Goal: Task Accomplishment & Management: Complete application form

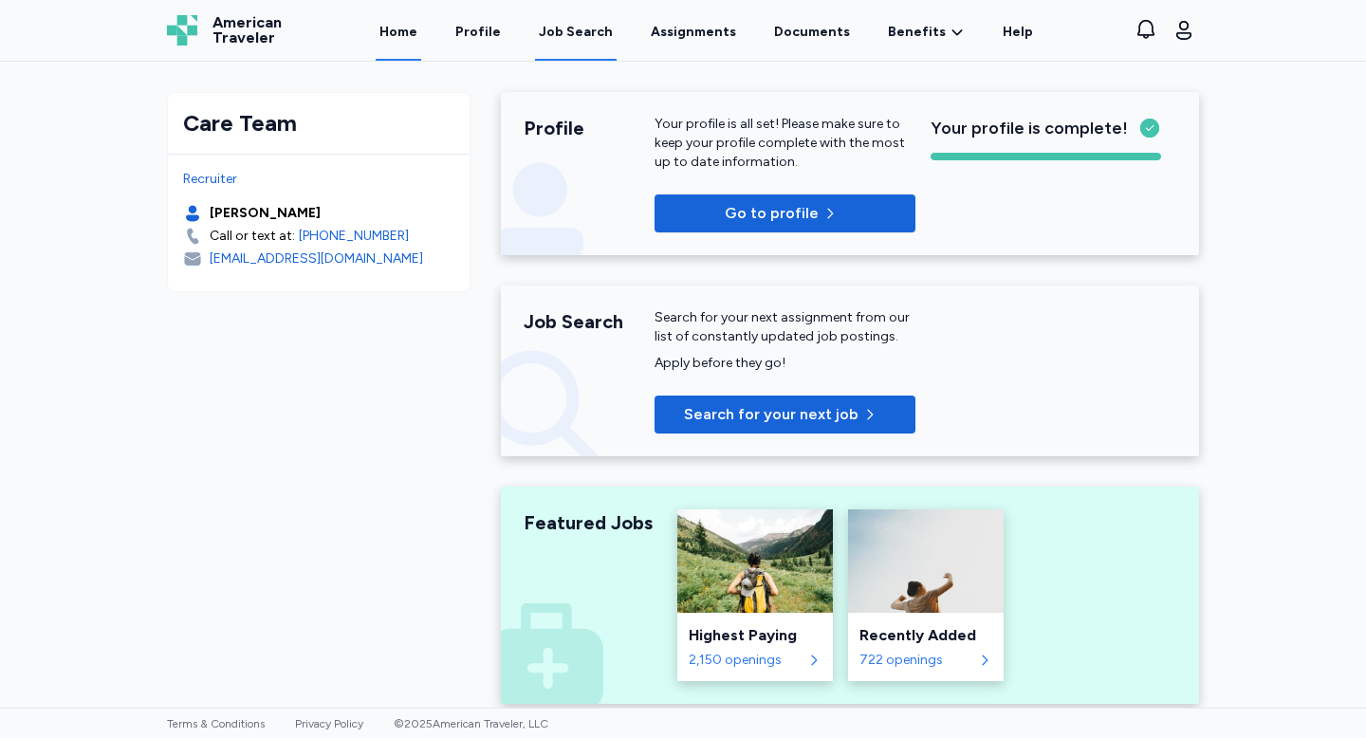
click at [588, 39] on div "Job Search" at bounding box center [576, 32] width 74 height 19
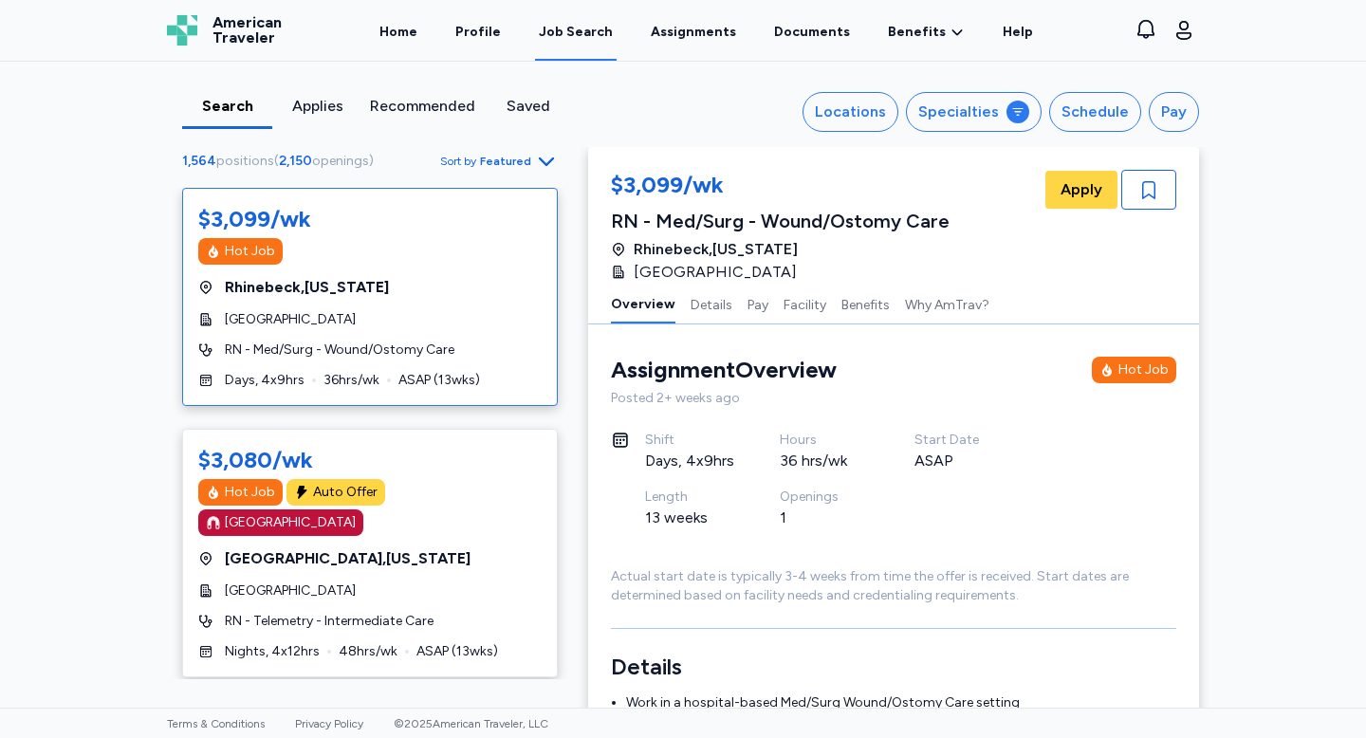
click at [321, 111] on div "Applies" at bounding box center [317, 106] width 75 height 23
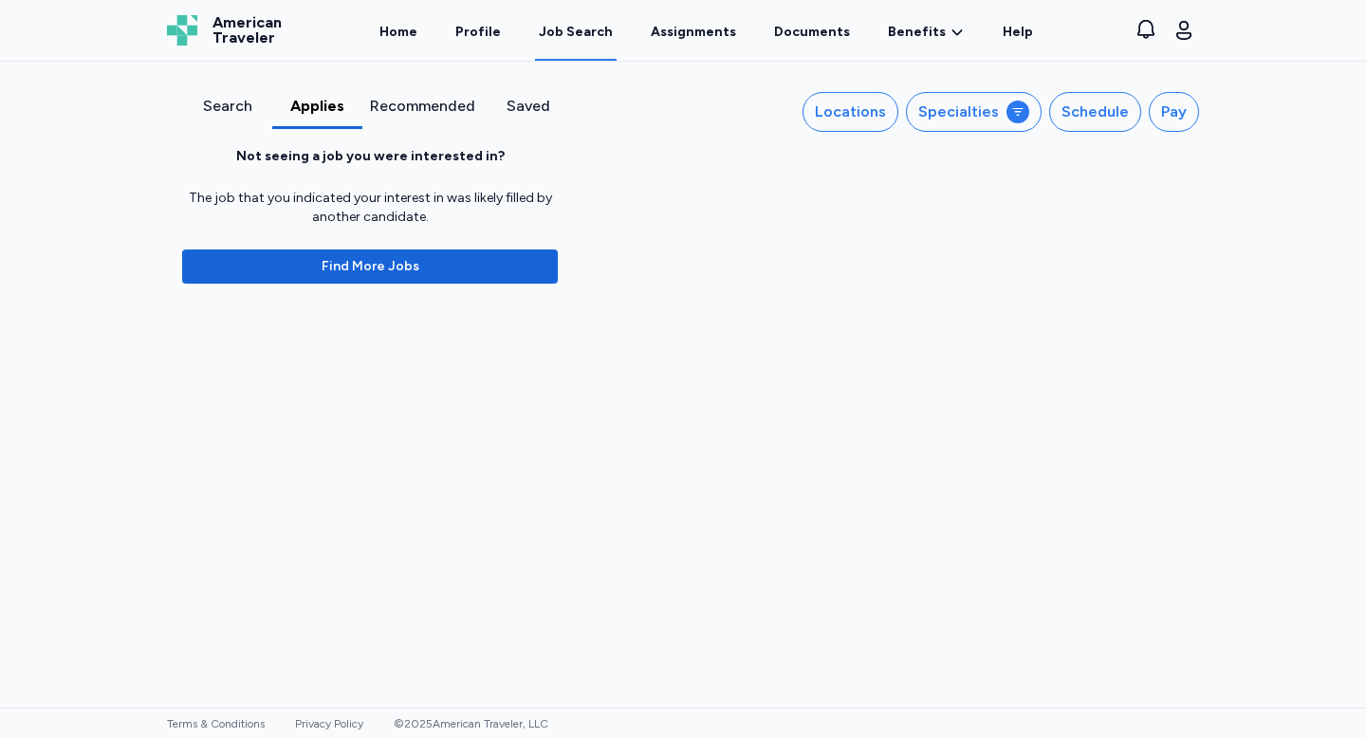
click at [213, 108] on div "Search" at bounding box center [227, 106] width 75 height 23
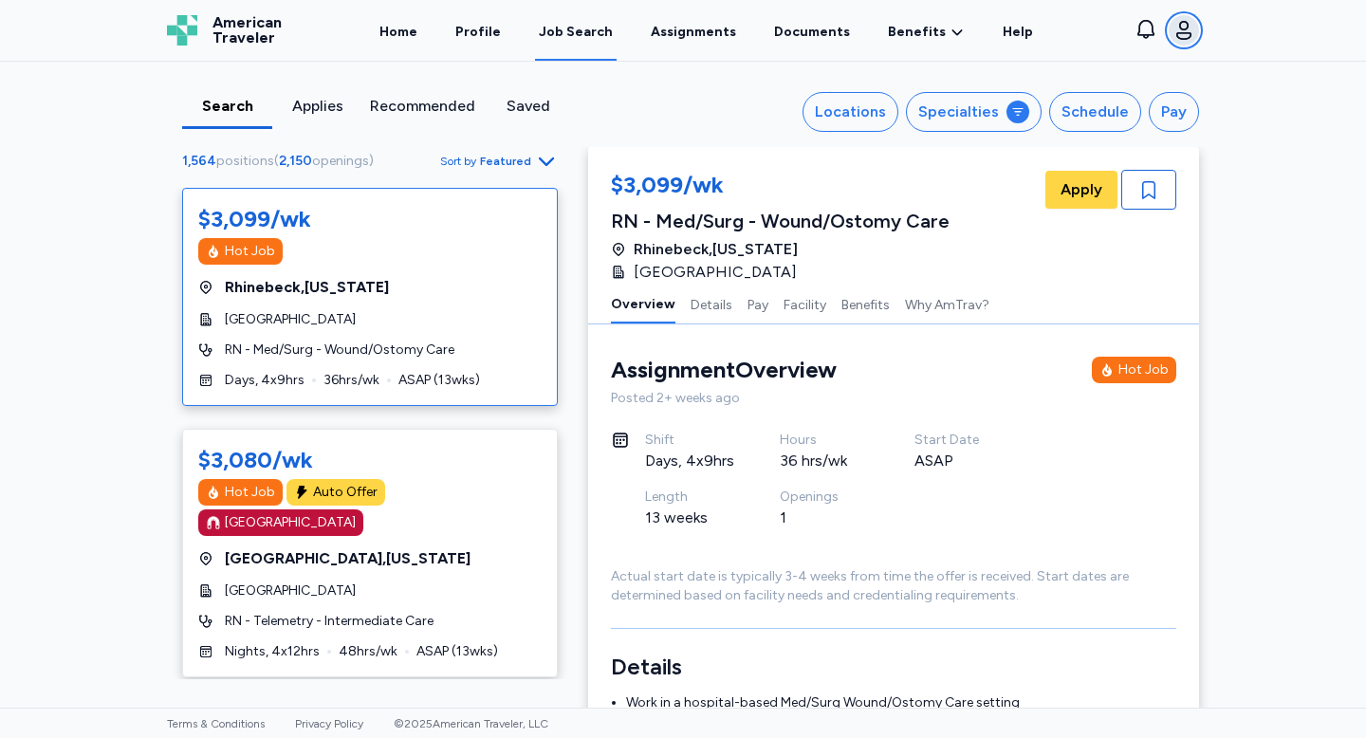
click at [1187, 36] on icon "button" at bounding box center [1184, 30] width 23 height 23
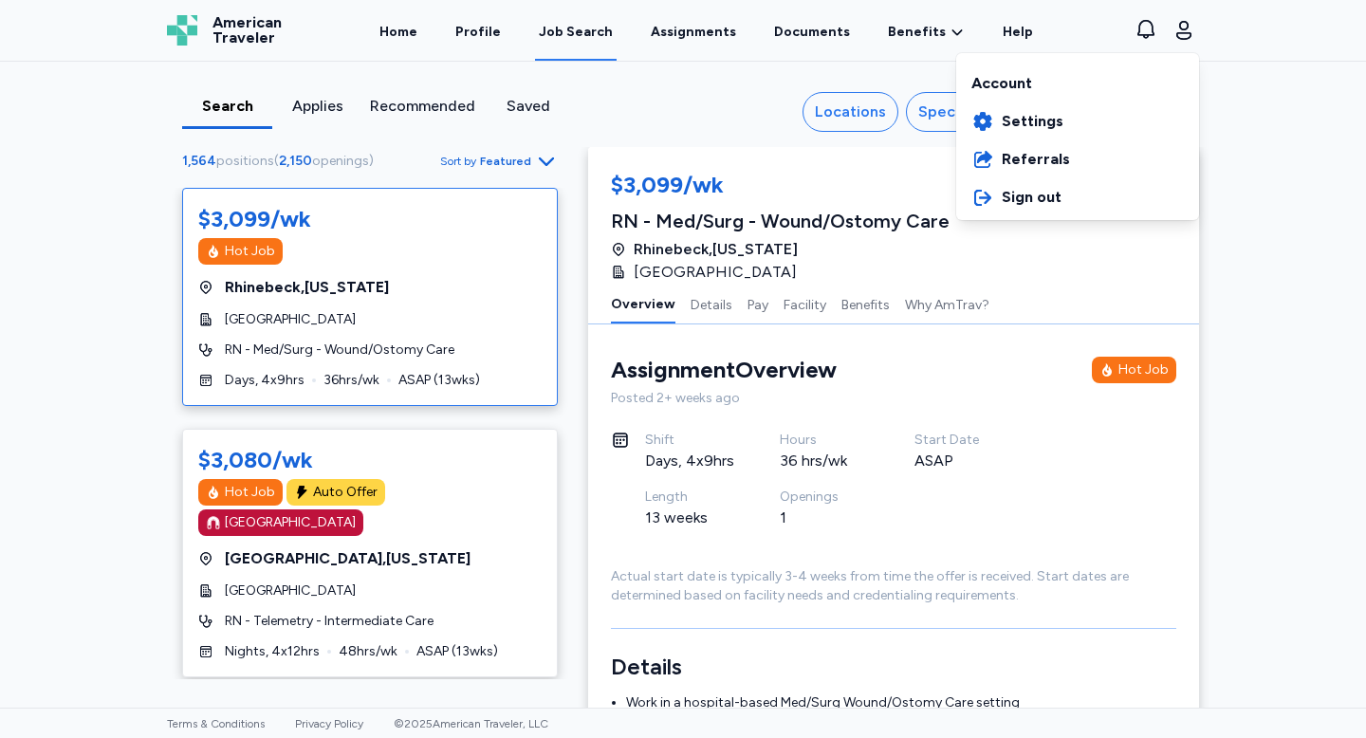
click at [850, 101] on div "Open sidebar Job Search American Traveler American Traveler Home Profile Job Se…" at bounding box center [683, 369] width 1366 height 738
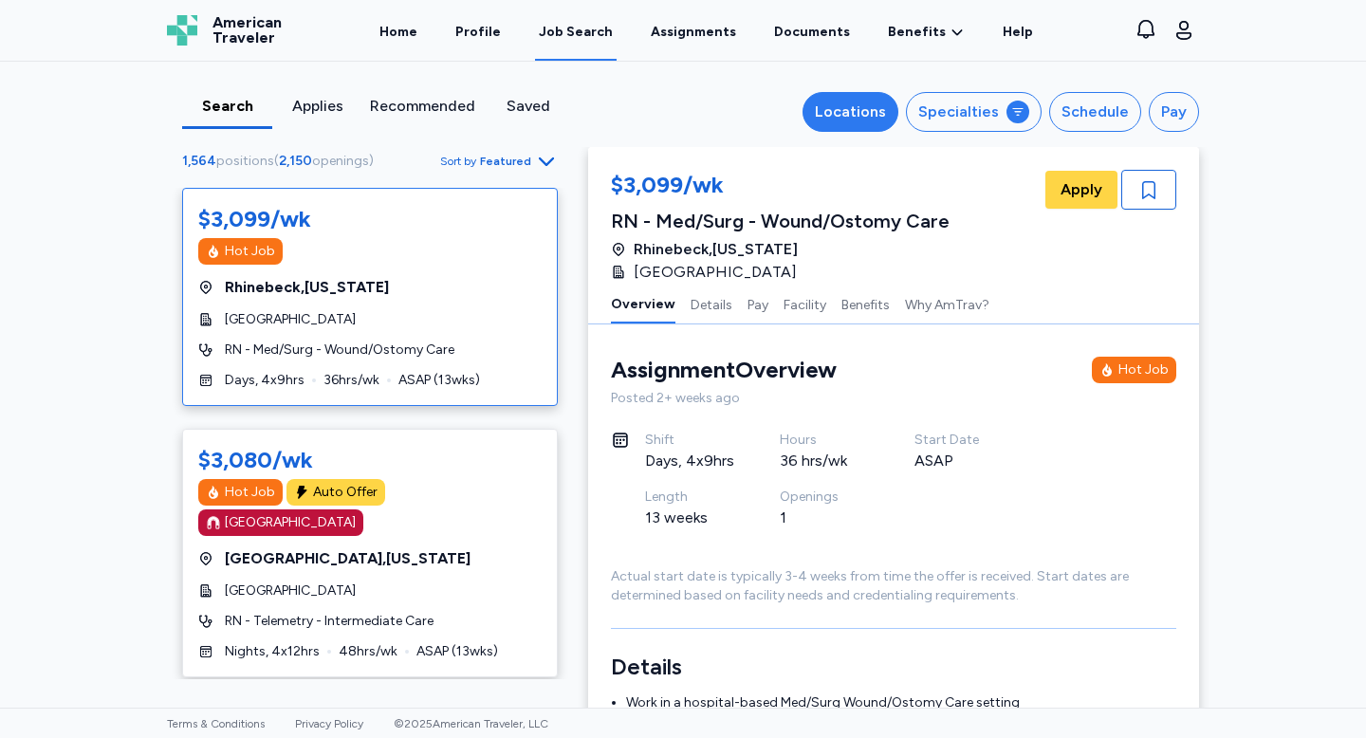
click at [860, 120] on div "Locations" at bounding box center [850, 112] width 71 height 23
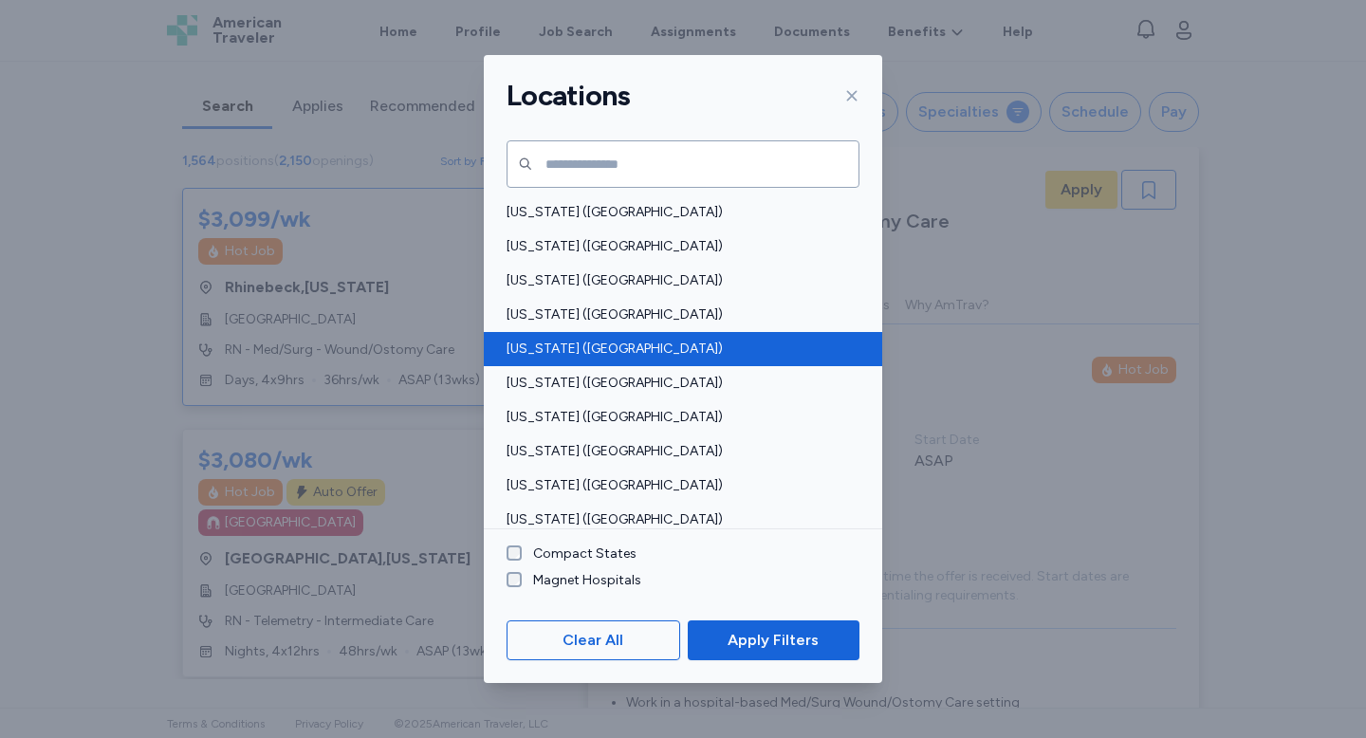
click at [558, 340] on span "[US_STATE] ([GEOGRAPHIC_DATA])" at bounding box center [678, 349] width 342 height 19
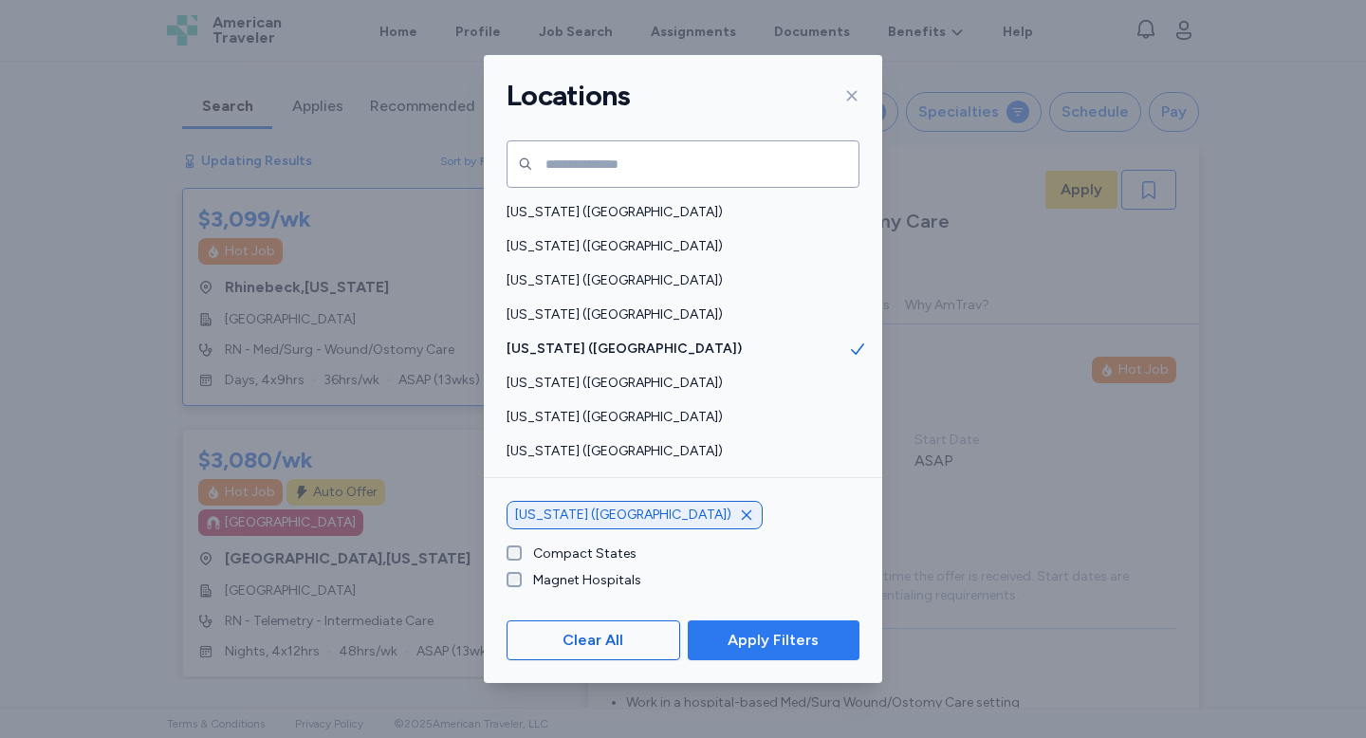
click at [783, 644] on span "Apply Filters" at bounding box center [773, 640] width 91 height 23
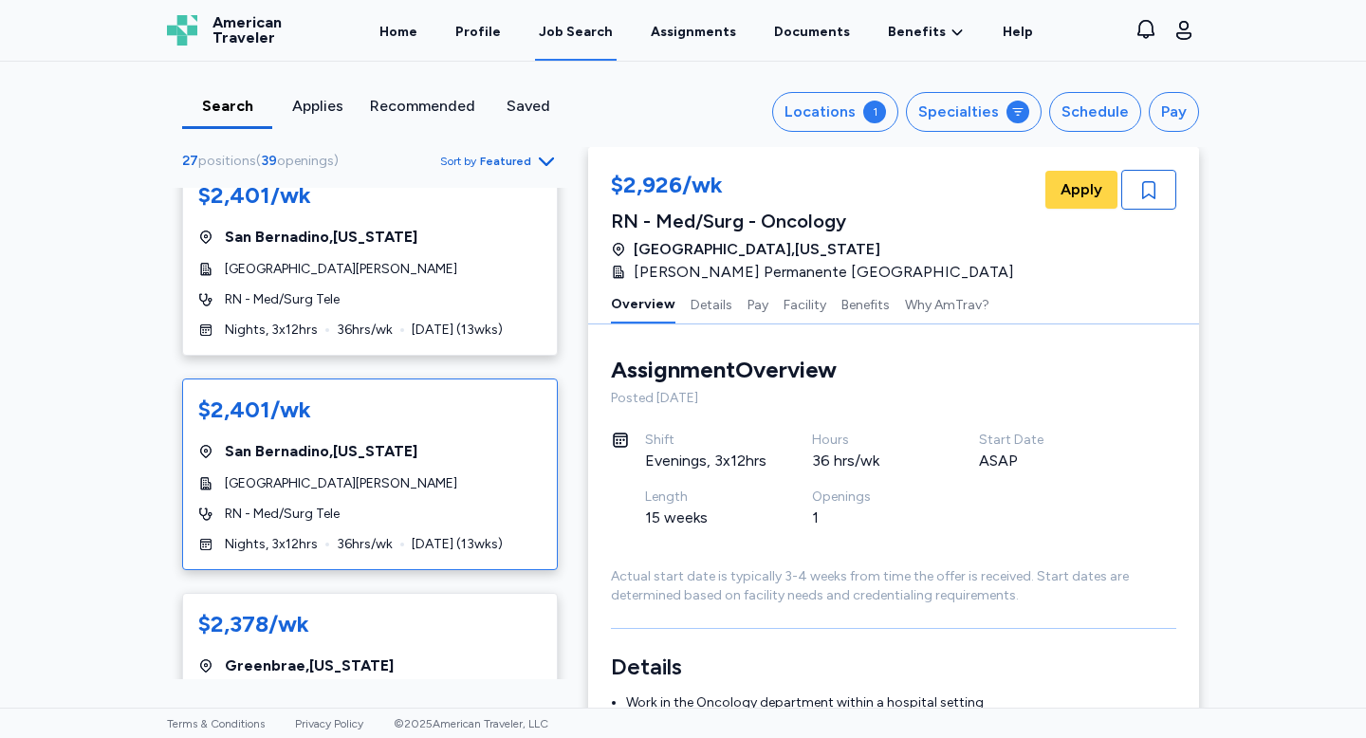
scroll to position [2701, 0]
click at [493, 503] on div "RN - Med/Surg Tele" at bounding box center [369, 512] width 343 height 19
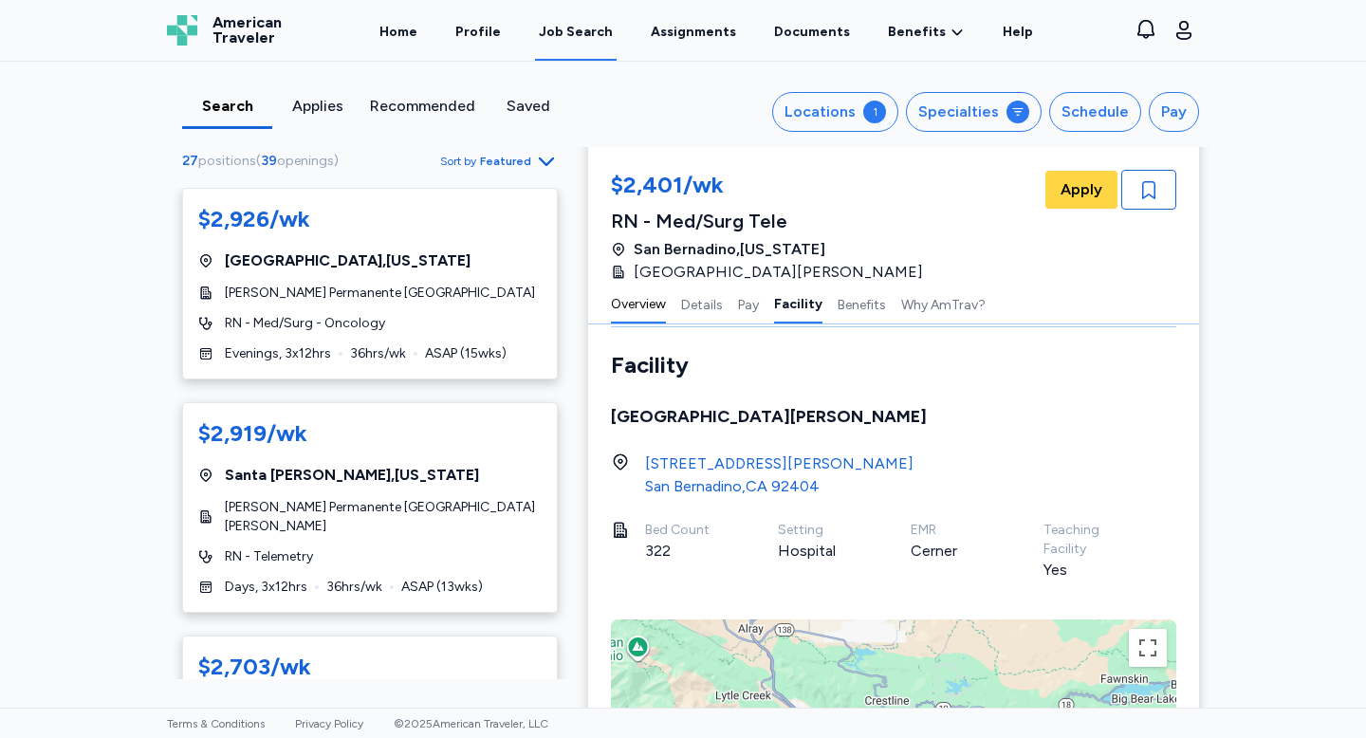
click at [638, 323] on button "Overview" at bounding box center [638, 304] width 55 height 40
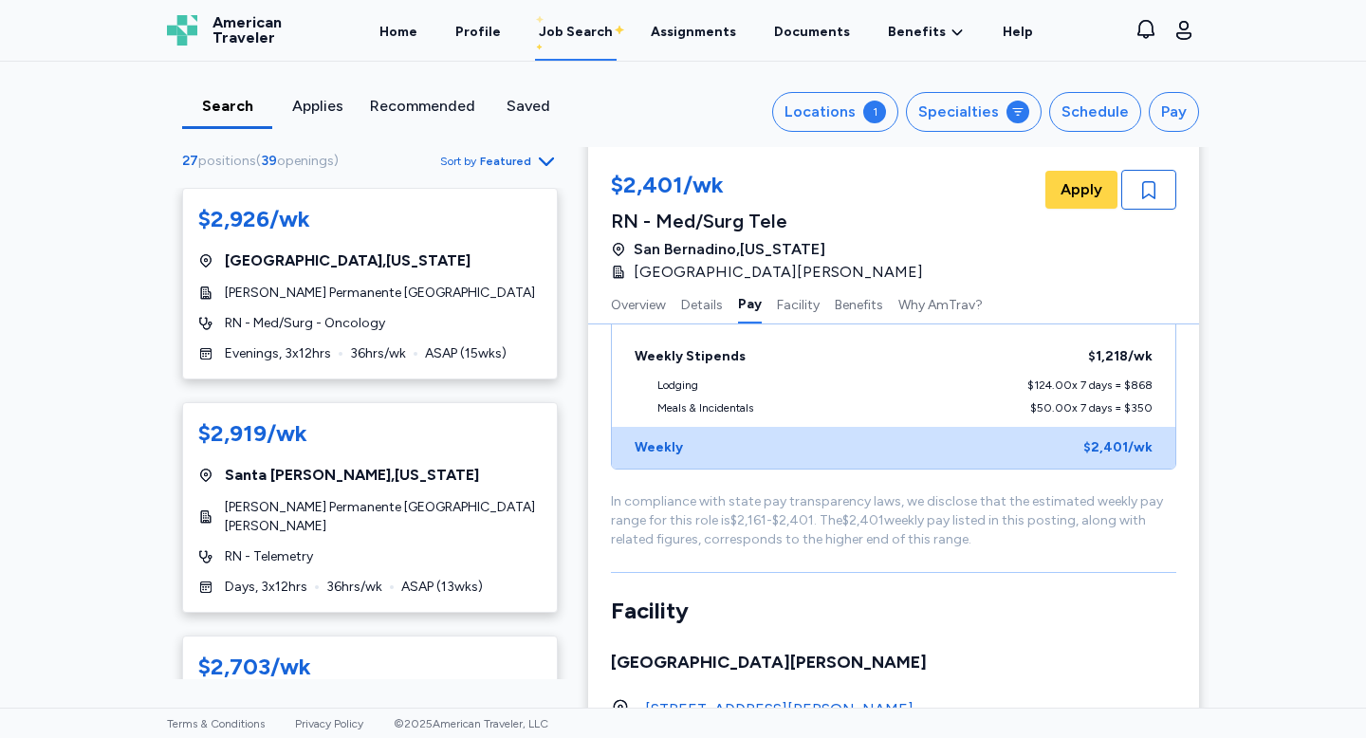
scroll to position [2005, 0]
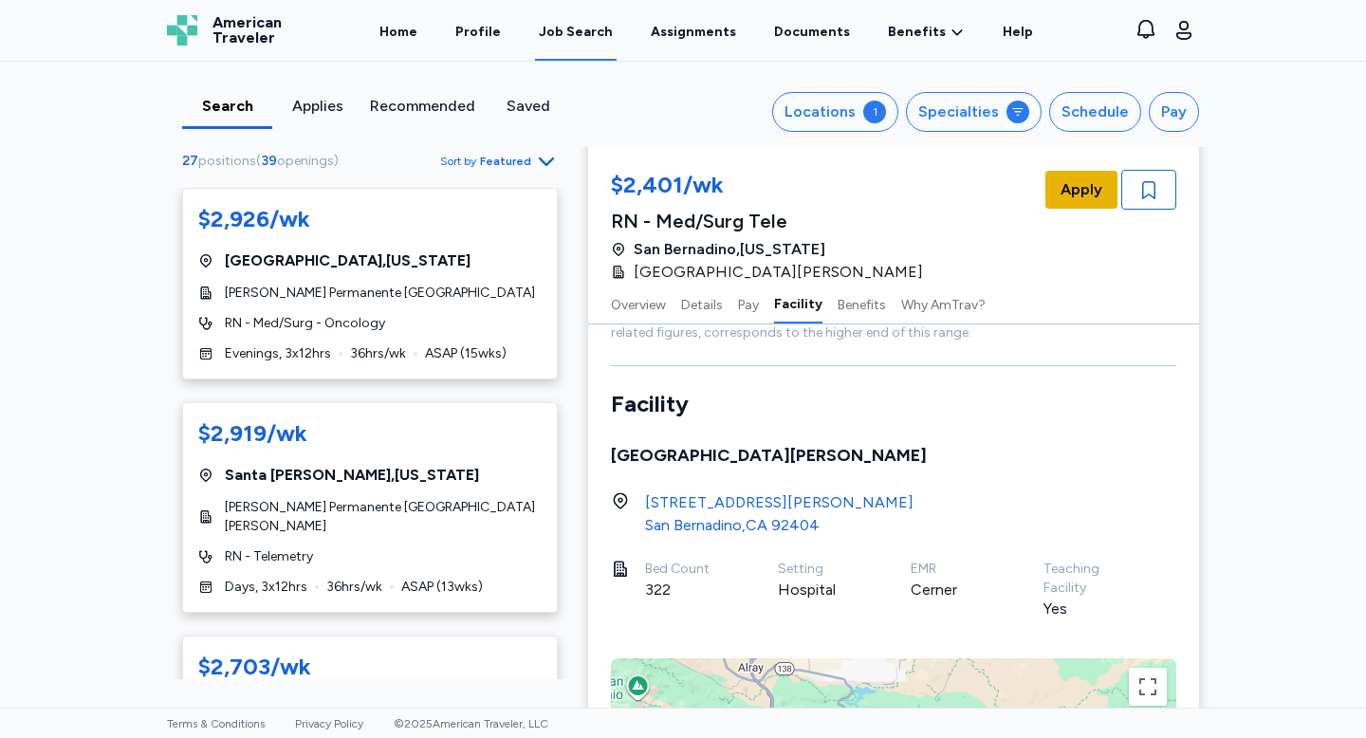
click at [1067, 205] on button "Apply" at bounding box center [1082, 190] width 72 height 38
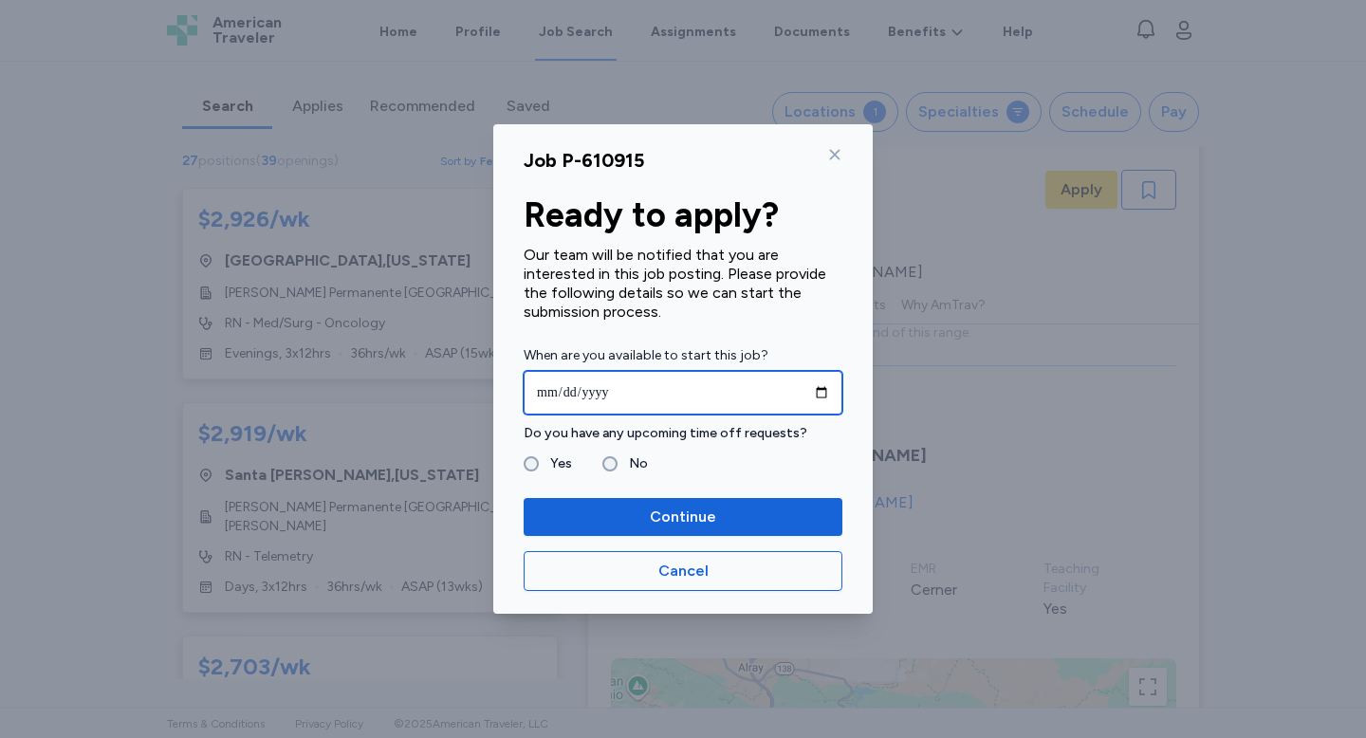
click at [818, 391] on input "date" at bounding box center [683, 393] width 319 height 44
type input "**********"
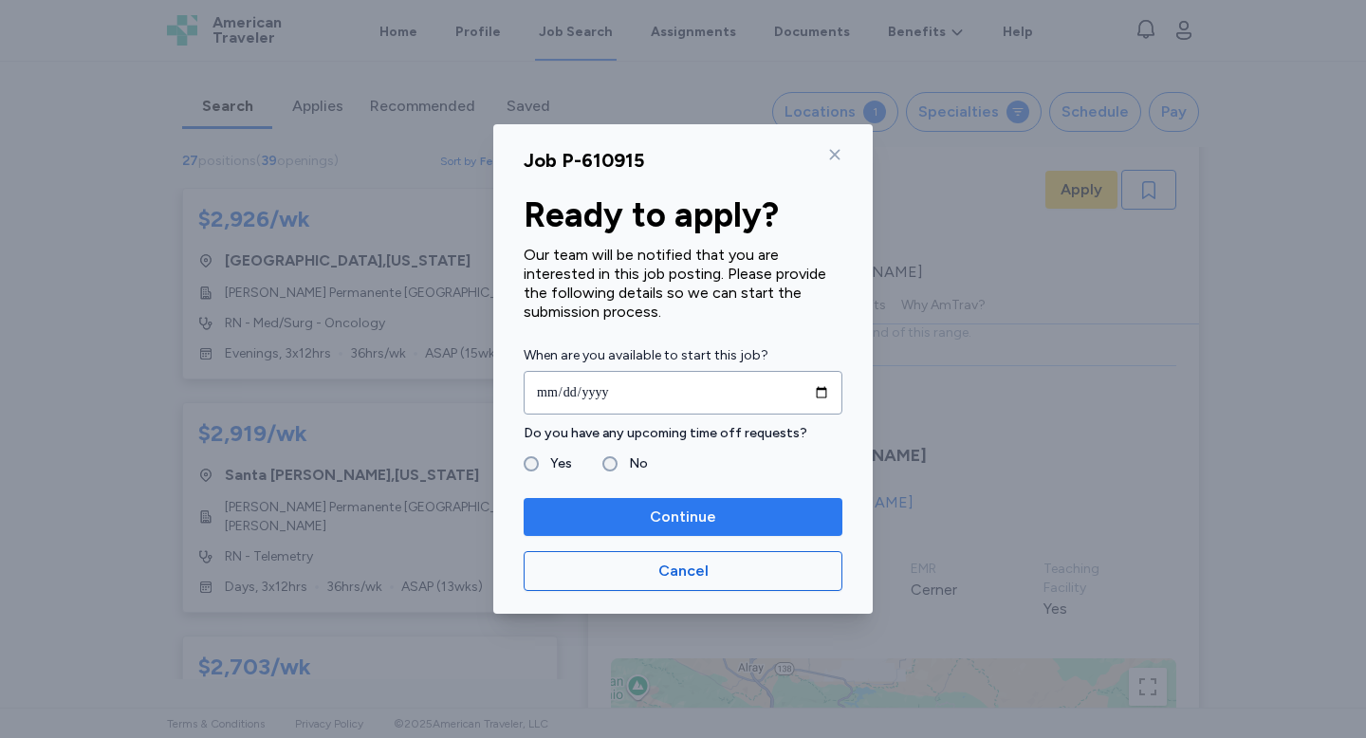
click at [628, 506] on span "Continue" at bounding box center [683, 517] width 288 height 23
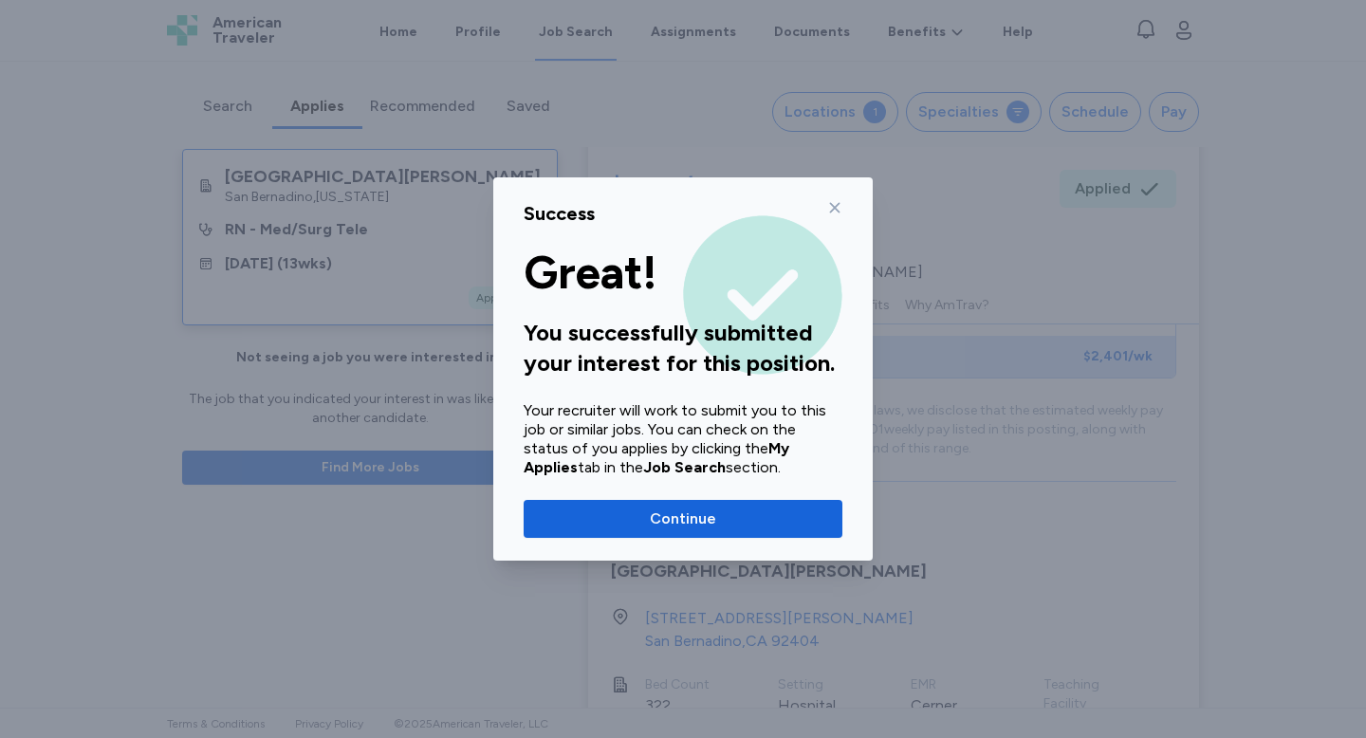
click at [842, 210] on div "Success Great! You successfully submitted your interest for this position. Your…" at bounding box center [682, 368] width 379 height 383
click at [834, 208] on icon at bounding box center [835, 208] width 10 height 10
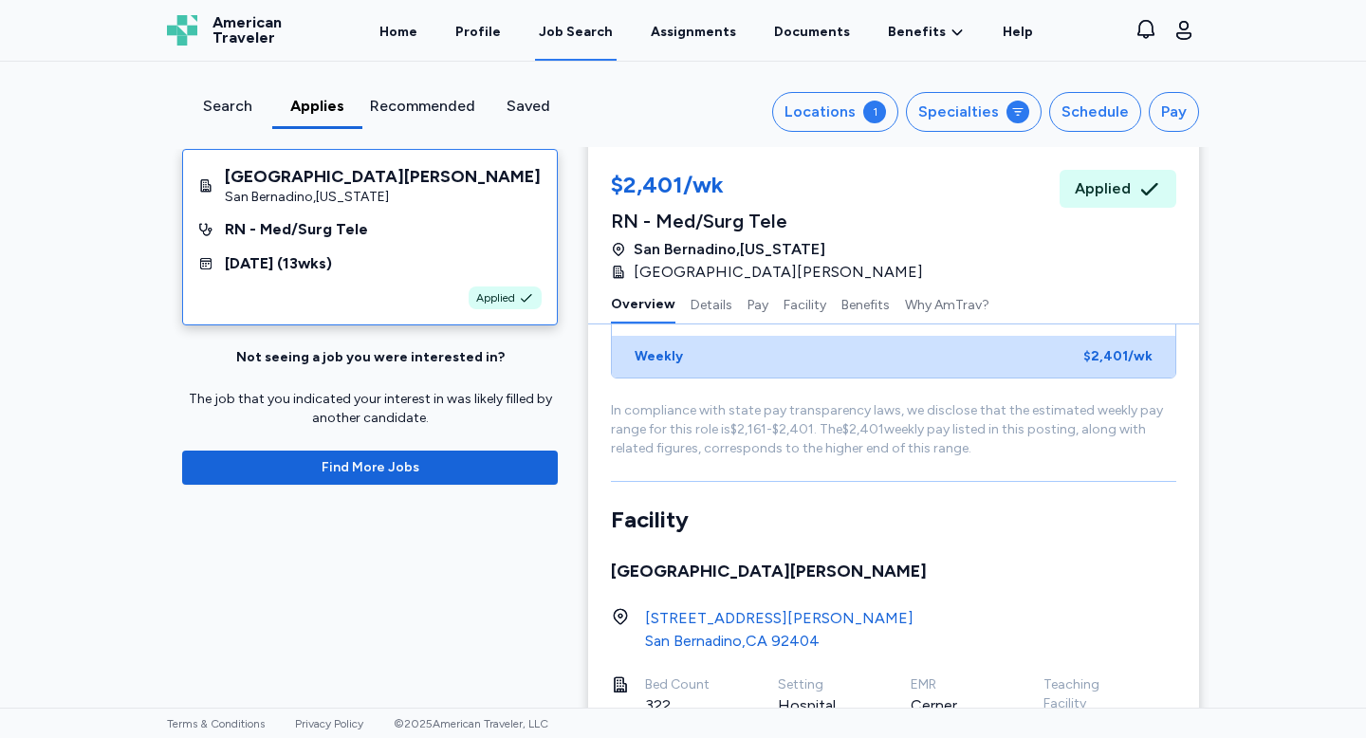
click at [713, 630] on div "[GEOGRAPHIC_DATA] , [GEOGRAPHIC_DATA] 92404" at bounding box center [779, 641] width 268 height 23
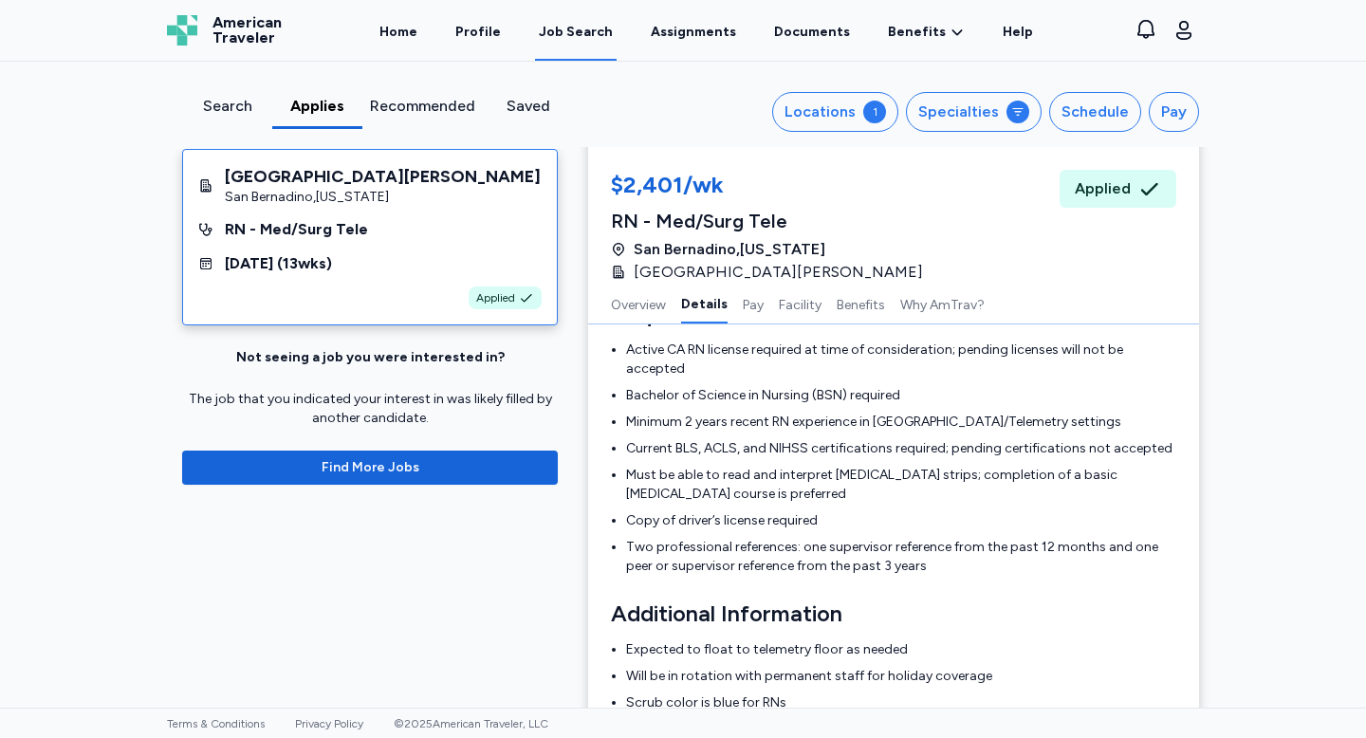
scroll to position [794, 0]
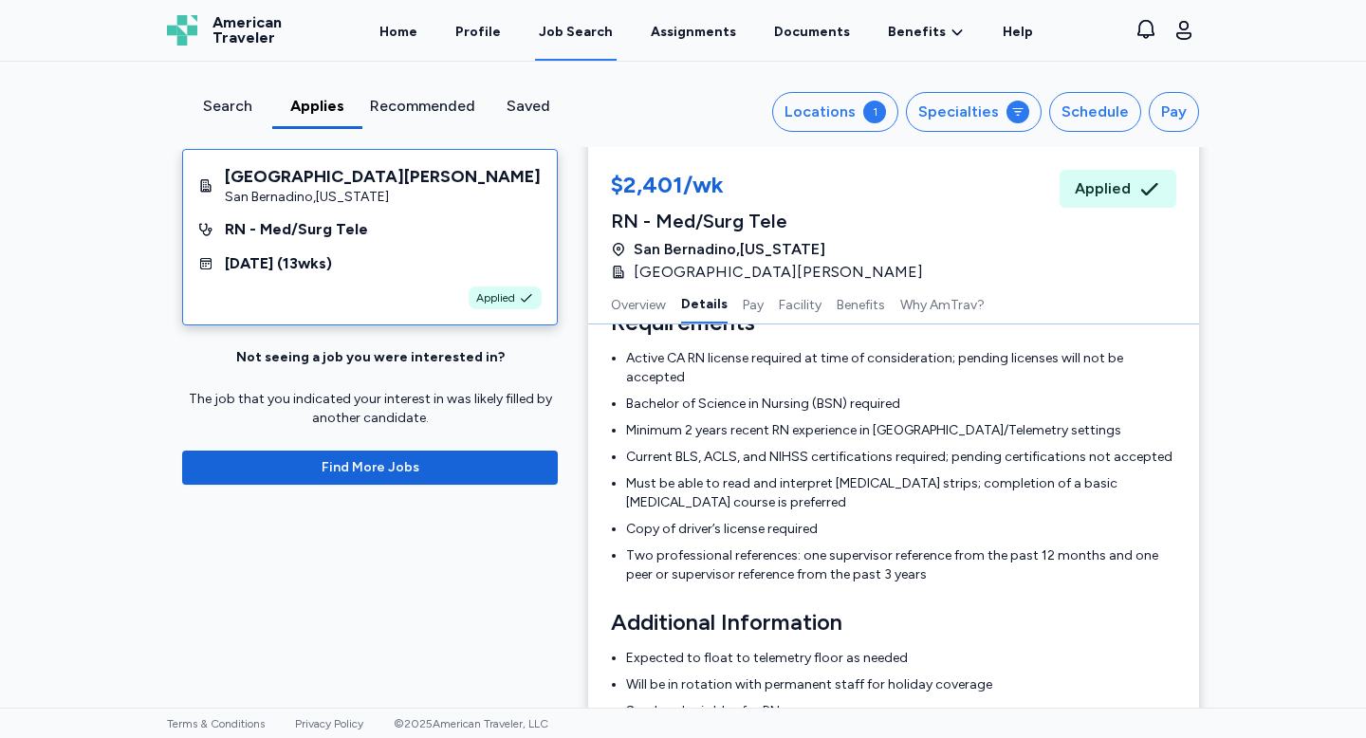
click at [245, 102] on div "Search" at bounding box center [227, 106] width 75 height 23
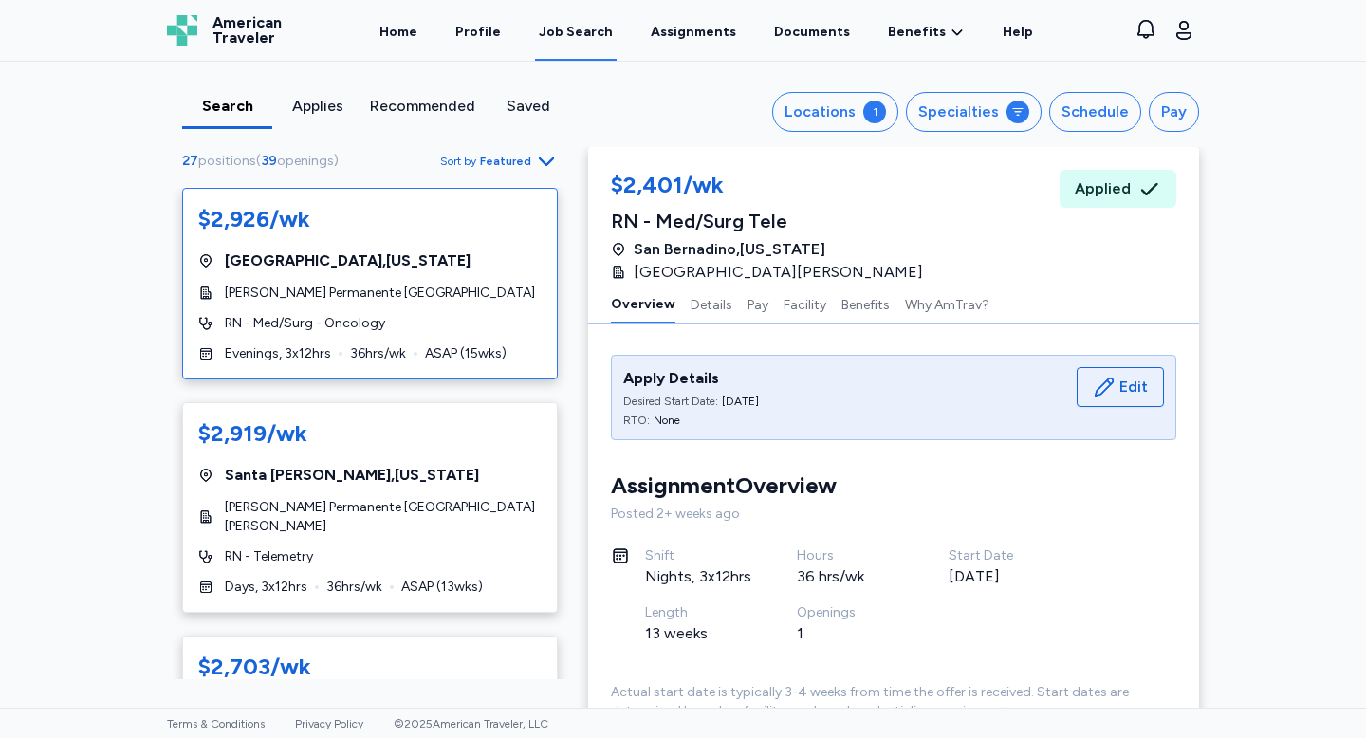
click at [361, 296] on span "[PERSON_NAME] Permanente [GEOGRAPHIC_DATA]" at bounding box center [380, 293] width 310 height 19
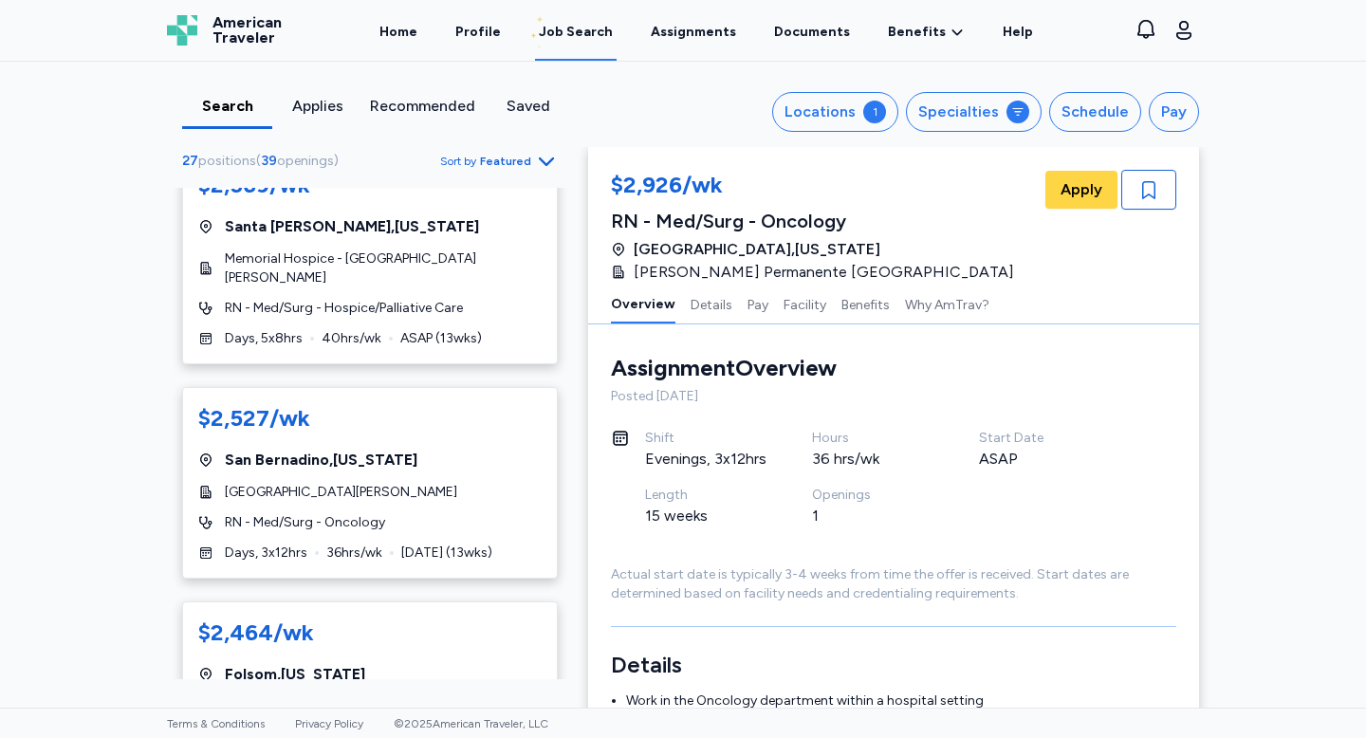
scroll to position [1574, 0]
click at [362, 482] on span "[GEOGRAPHIC_DATA][PERSON_NAME]" at bounding box center [341, 491] width 232 height 19
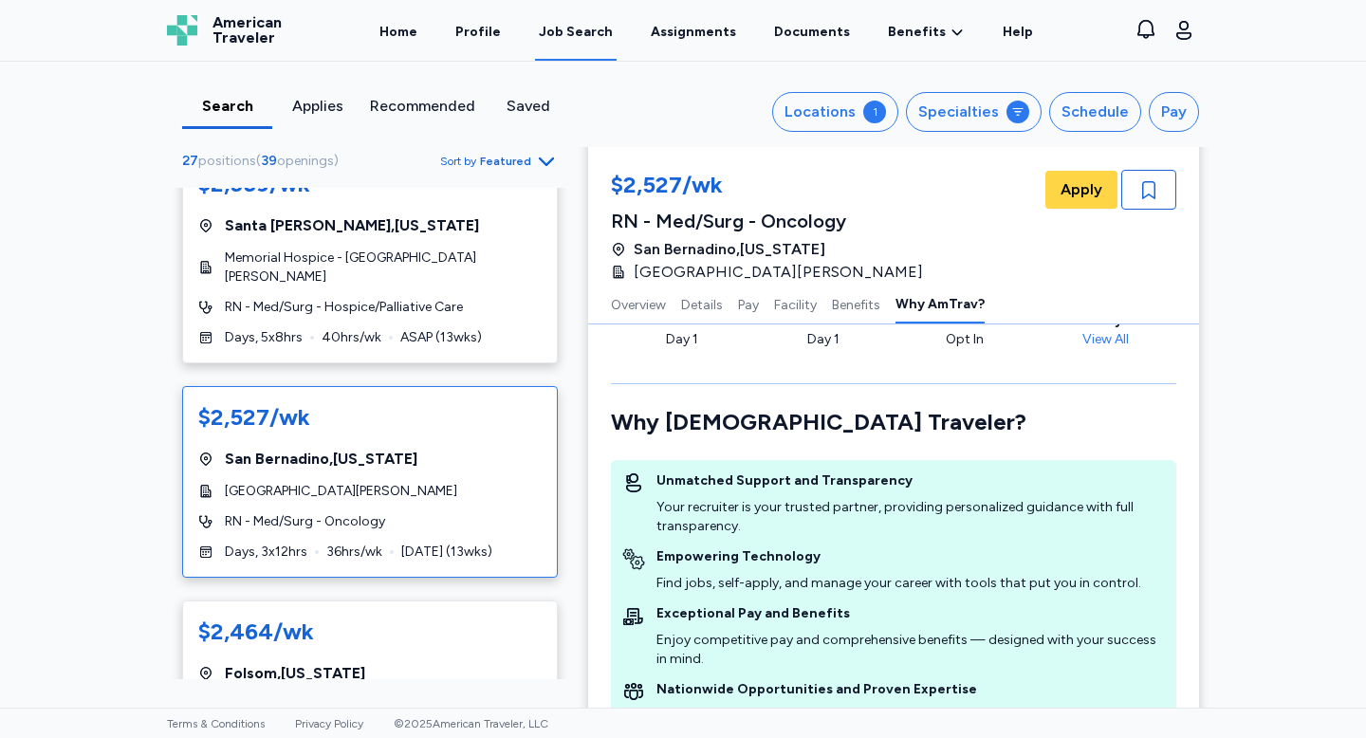
scroll to position [2736, 0]
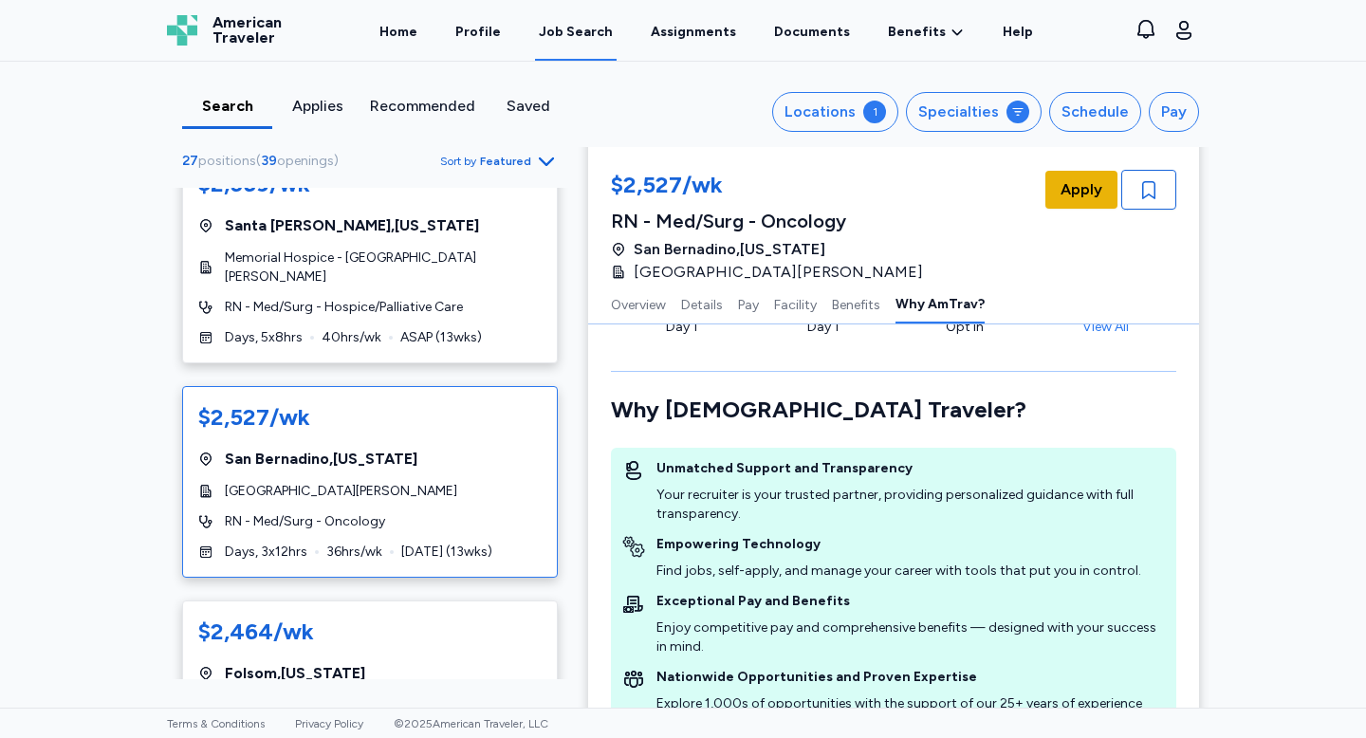
click at [1077, 196] on span "Apply" at bounding box center [1082, 189] width 42 height 23
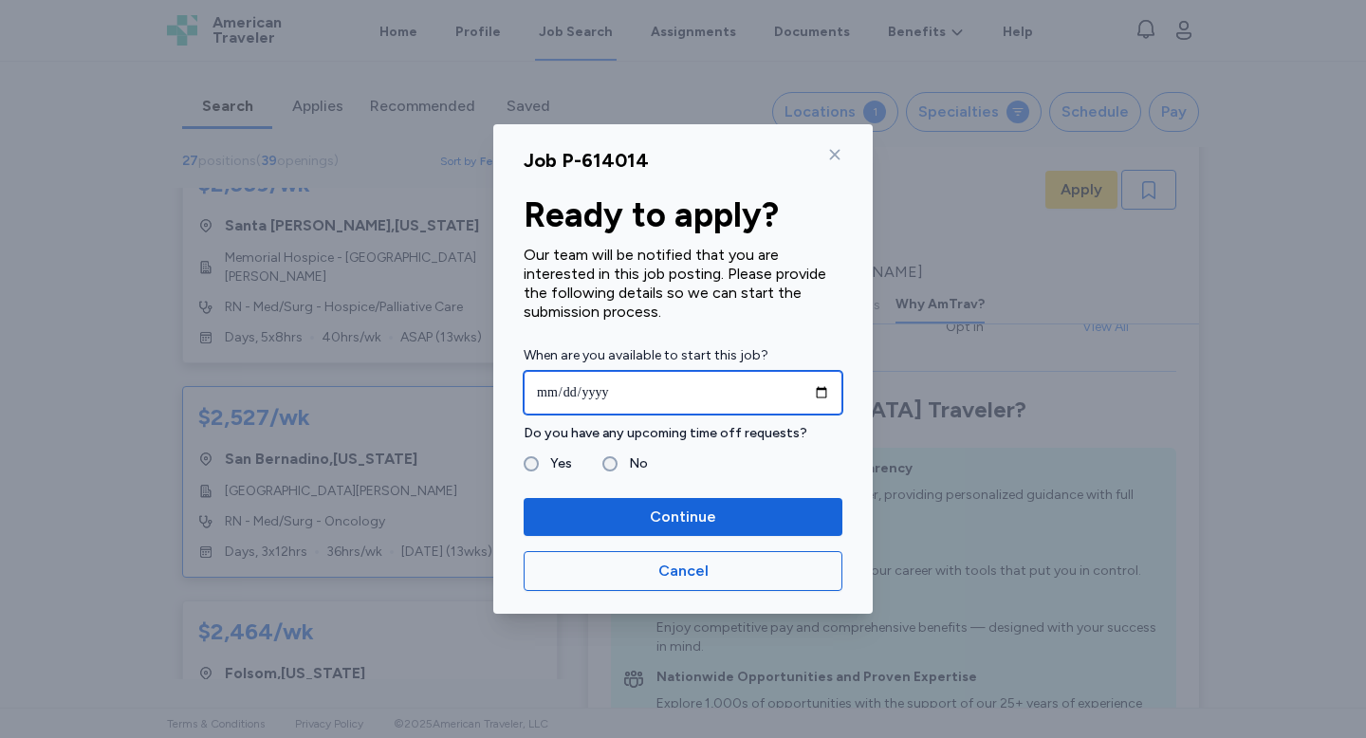
click at [824, 387] on input "date" at bounding box center [683, 393] width 319 height 44
type input "**********"
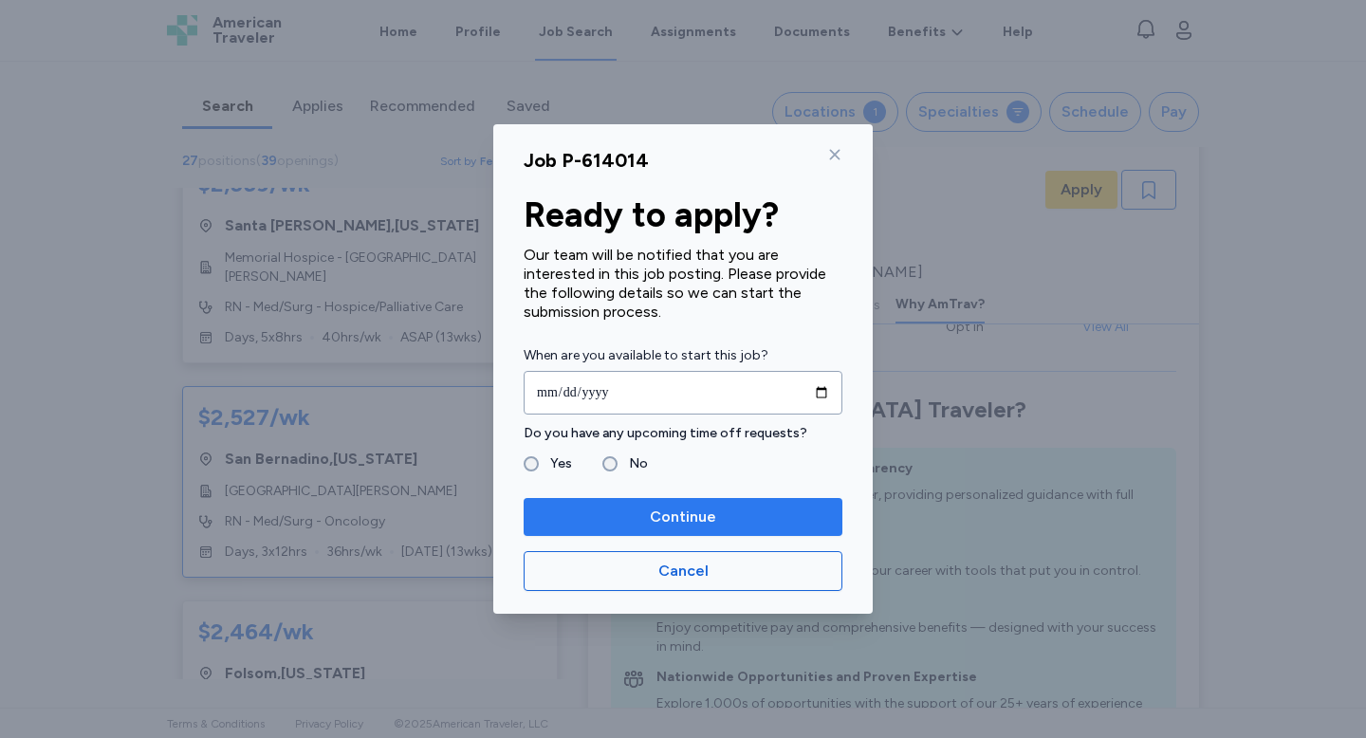
click at [618, 509] on span "Continue" at bounding box center [683, 517] width 288 height 23
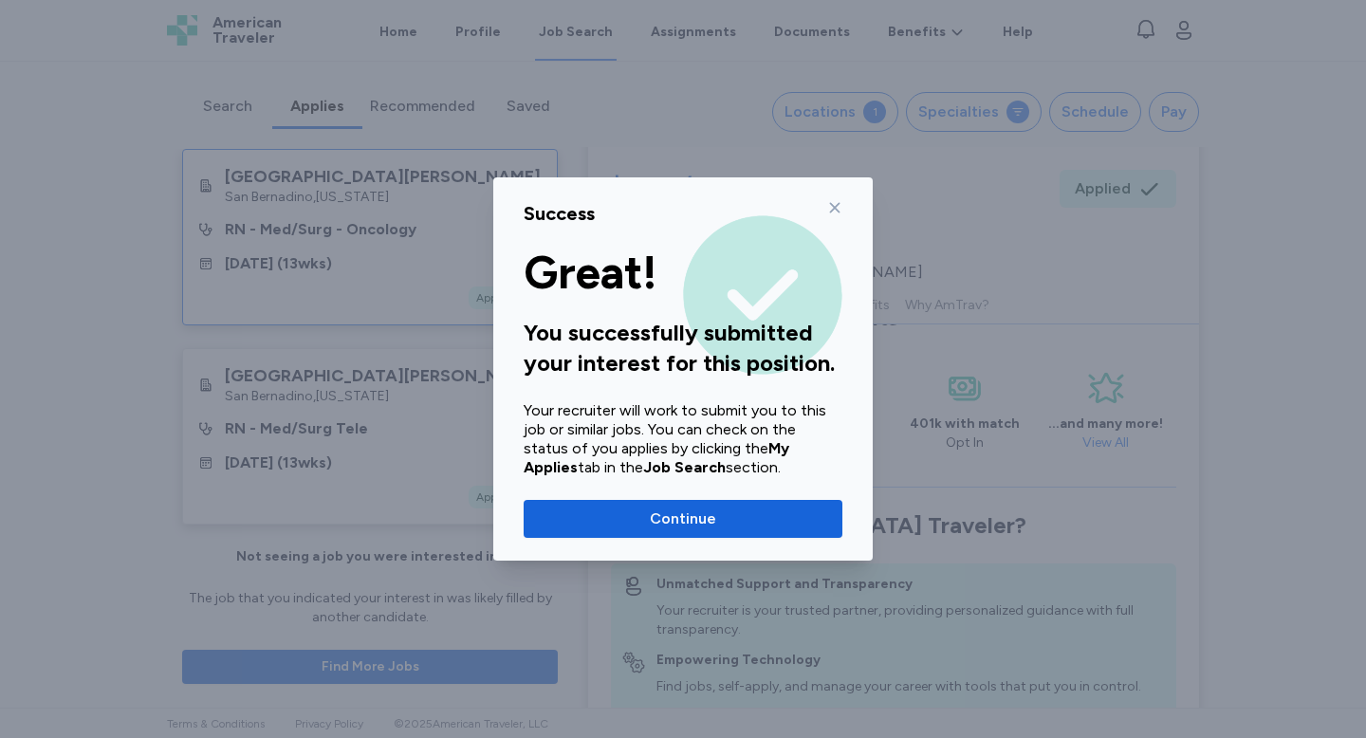
click at [838, 205] on icon at bounding box center [834, 207] width 15 height 15
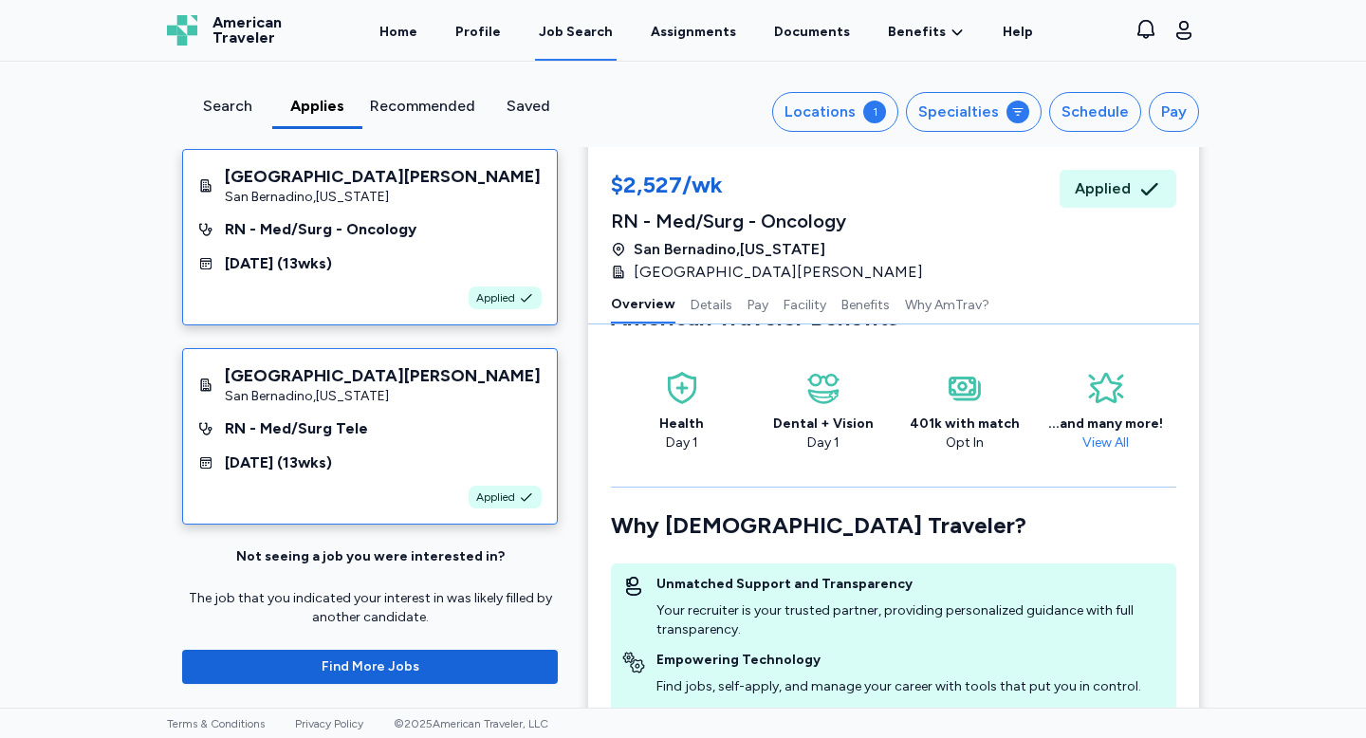
click at [308, 415] on div "[GEOGRAPHIC_DATA][PERSON_NAME] [GEOGRAPHIC_DATA] , [US_STATE] RN - Med/Surg Tel…" at bounding box center [370, 436] width 376 height 176
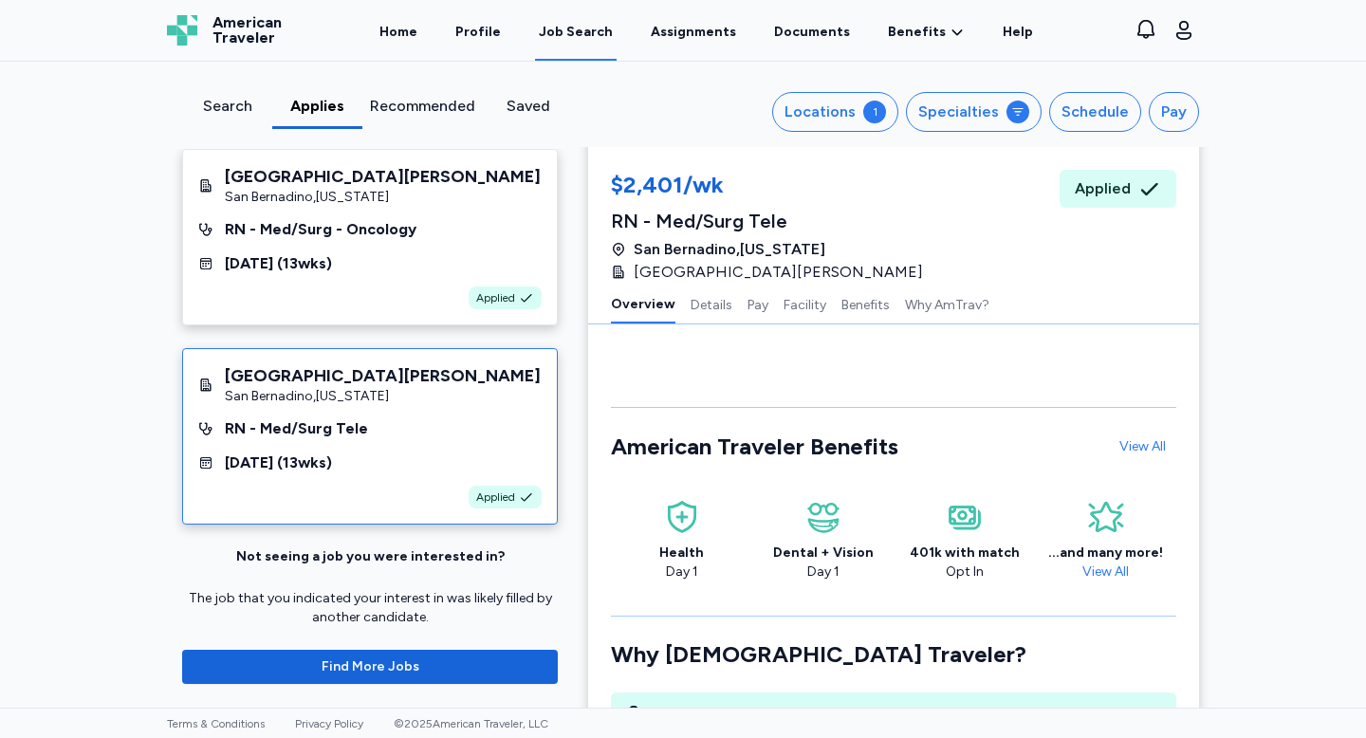
scroll to position [2, 0]
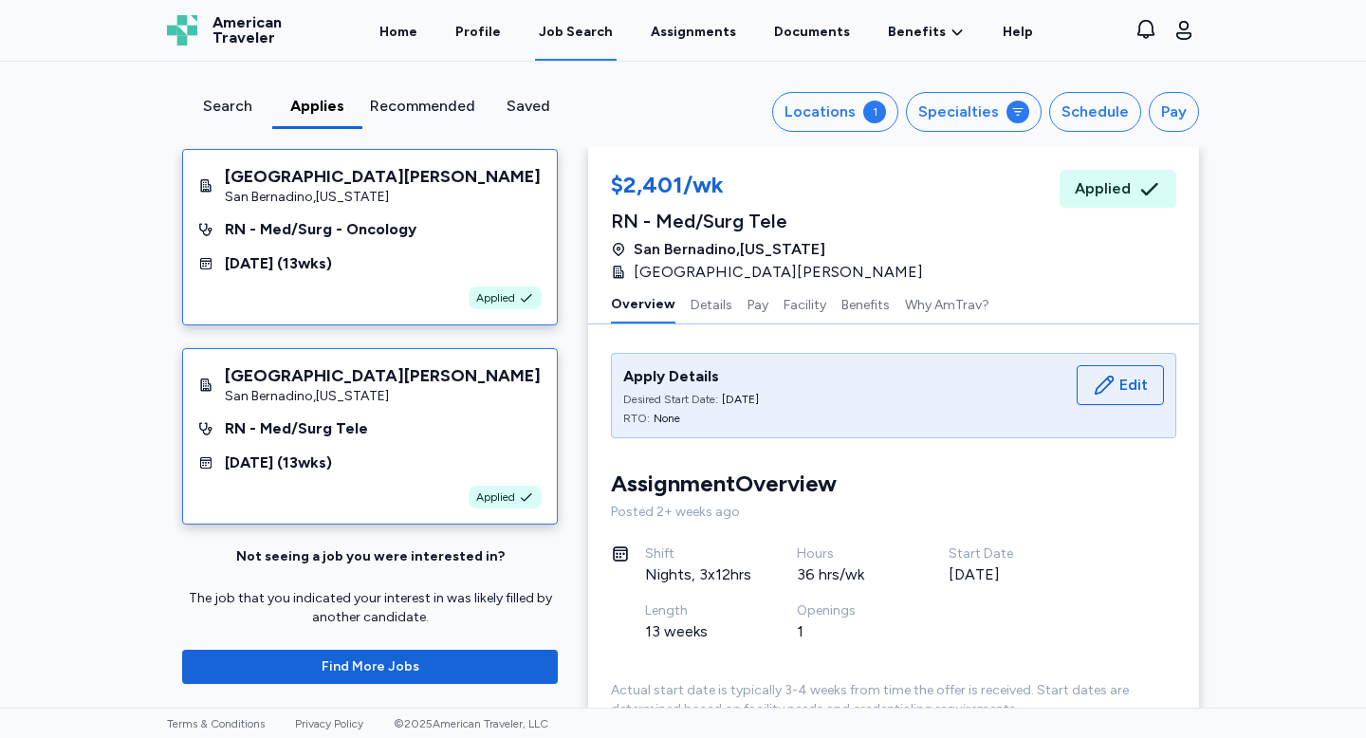
click at [510, 250] on div "[GEOGRAPHIC_DATA][PERSON_NAME] [GEOGRAPHIC_DATA] , [US_STATE] RN - Med/Surg - O…" at bounding box center [370, 237] width 376 height 176
click at [467, 435] on div "RN - Med/Surg Tele" at bounding box center [369, 428] width 343 height 23
click at [223, 98] on div "Search" at bounding box center [227, 106] width 75 height 23
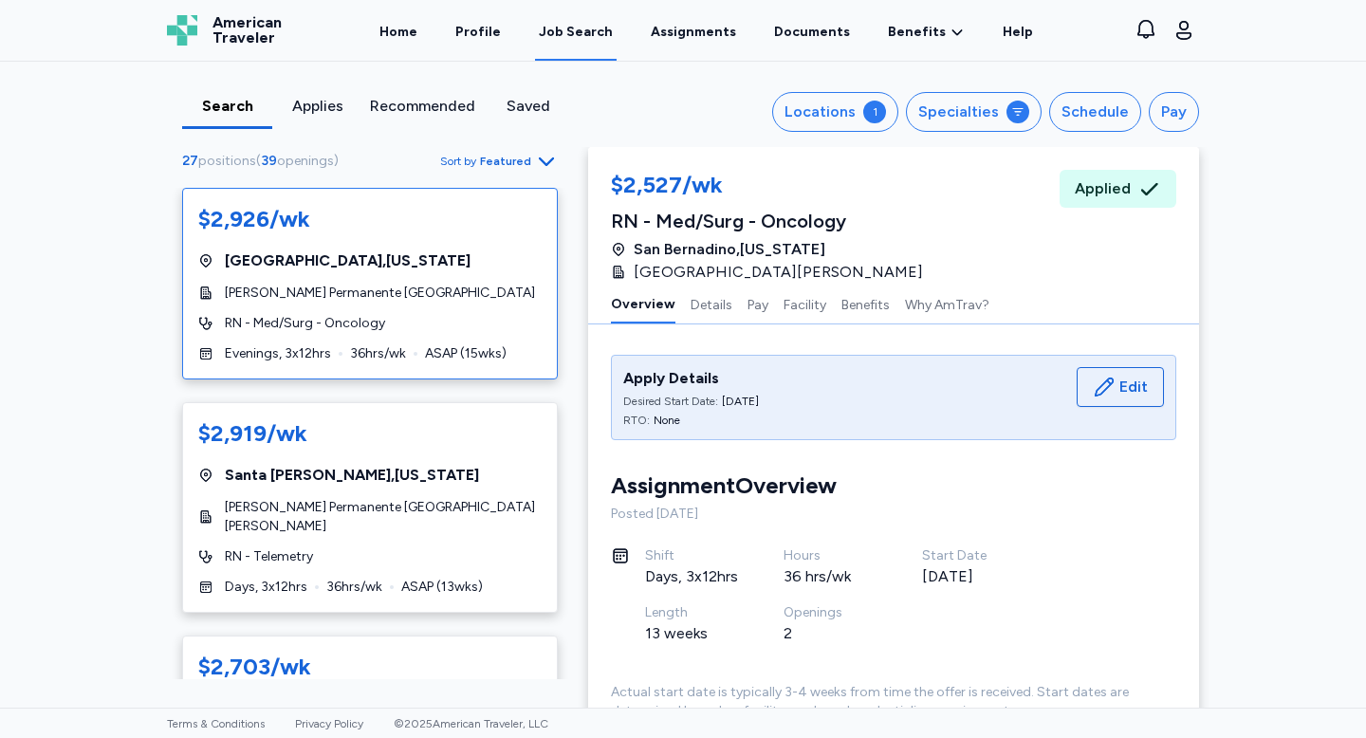
click at [421, 265] on div "[GEOGRAPHIC_DATA] , [US_STATE]" at bounding box center [369, 261] width 343 height 23
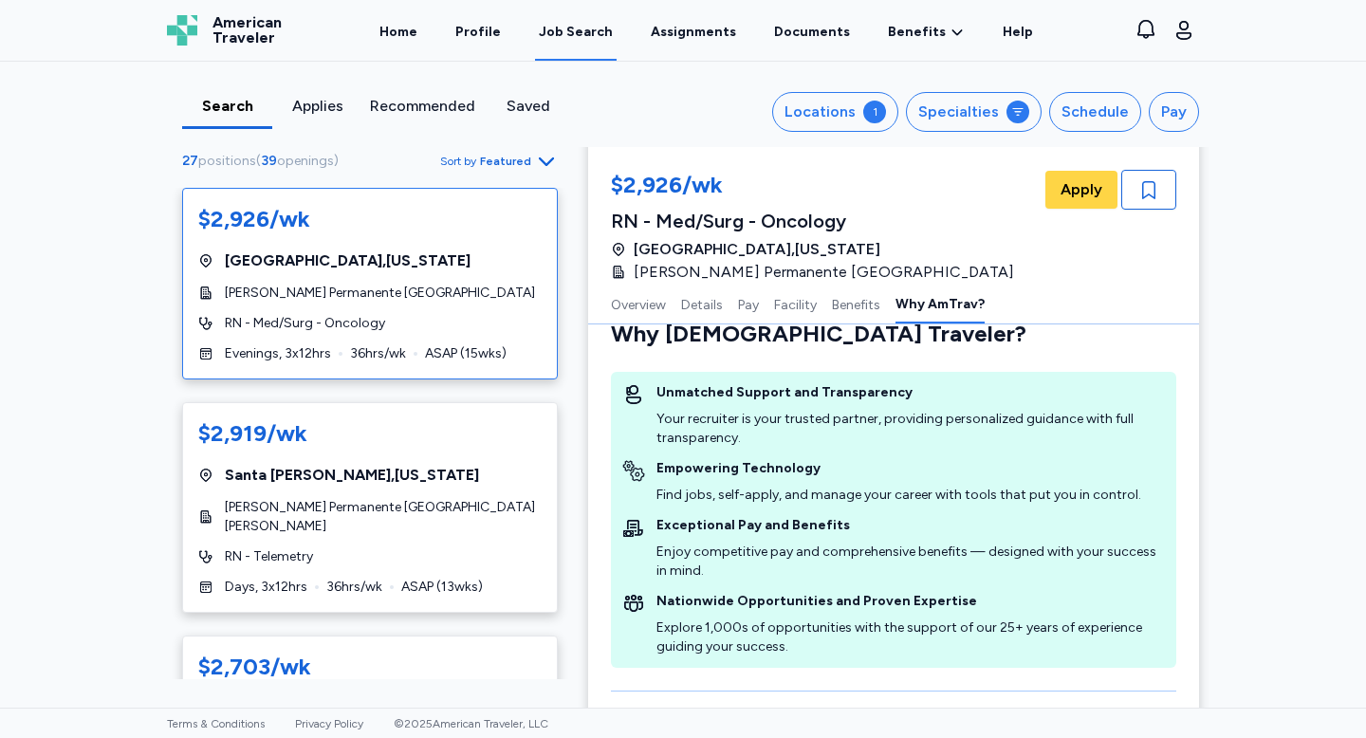
scroll to position [2457, 0]
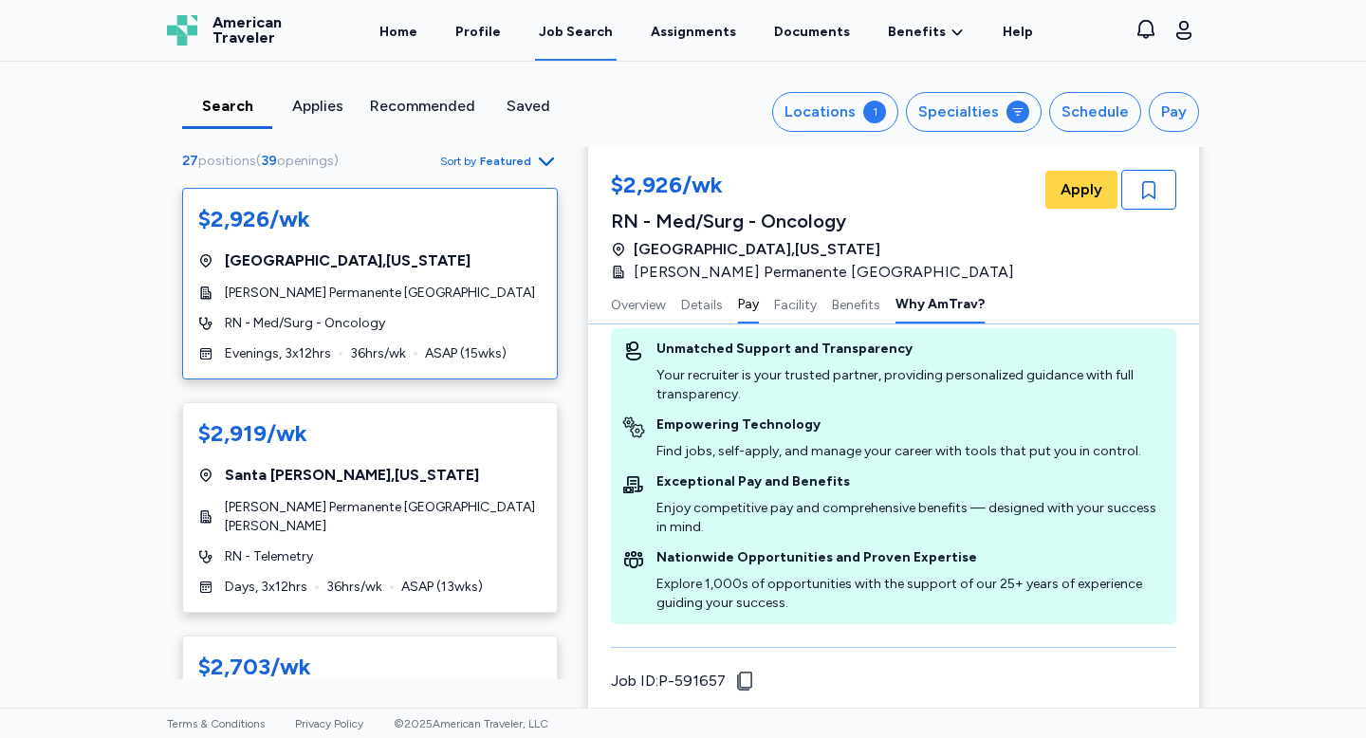
click at [745, 305] on button "Pay" at bounding box center [748, 304] width 21 height 40
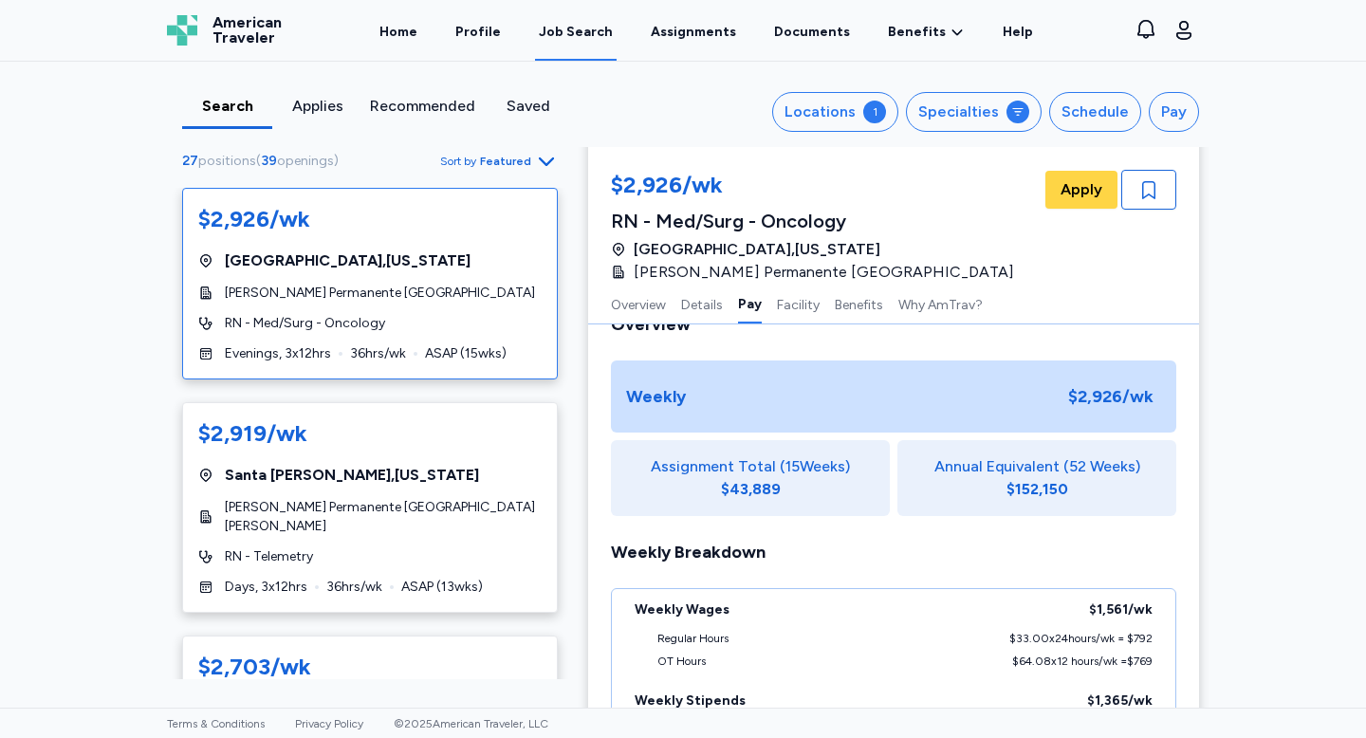
scroll to position [963, 0]
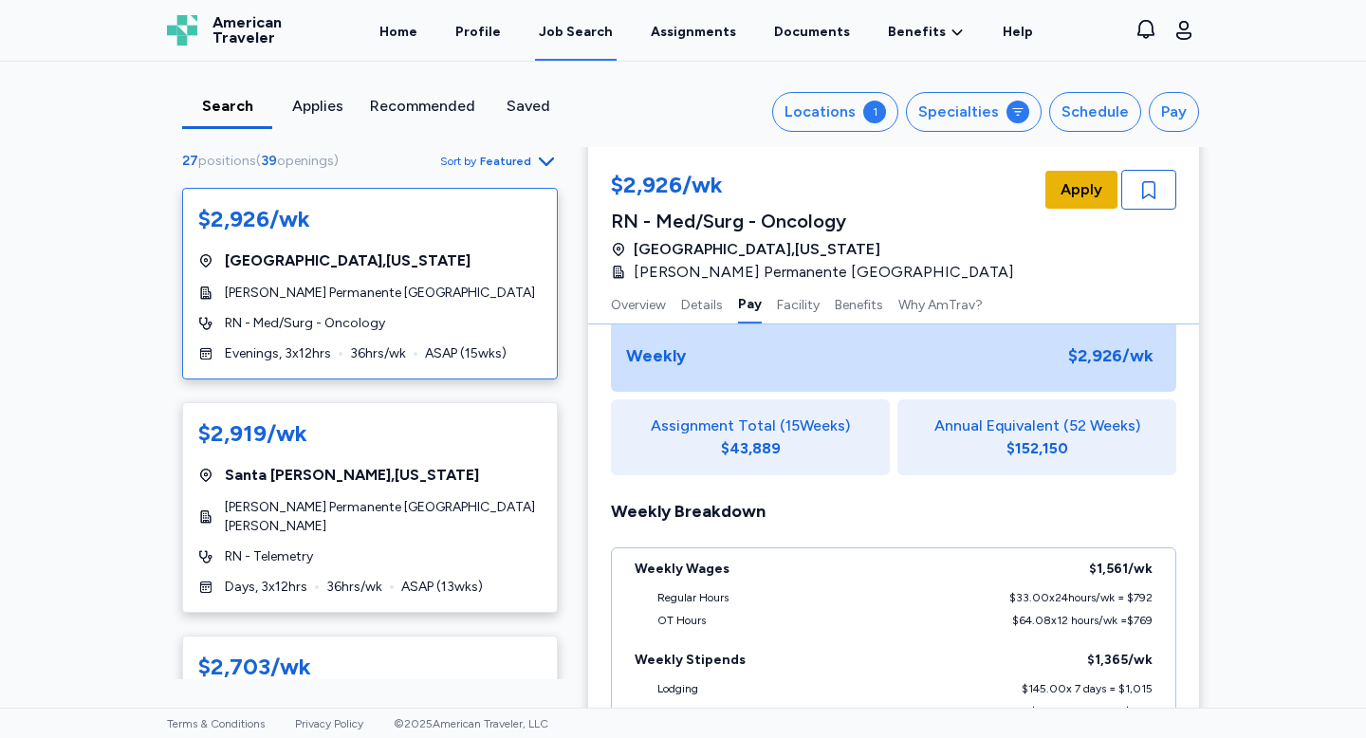
click at [1080, 200] on span "Apply" at bounding box center [1082, 189] width 42 height 23
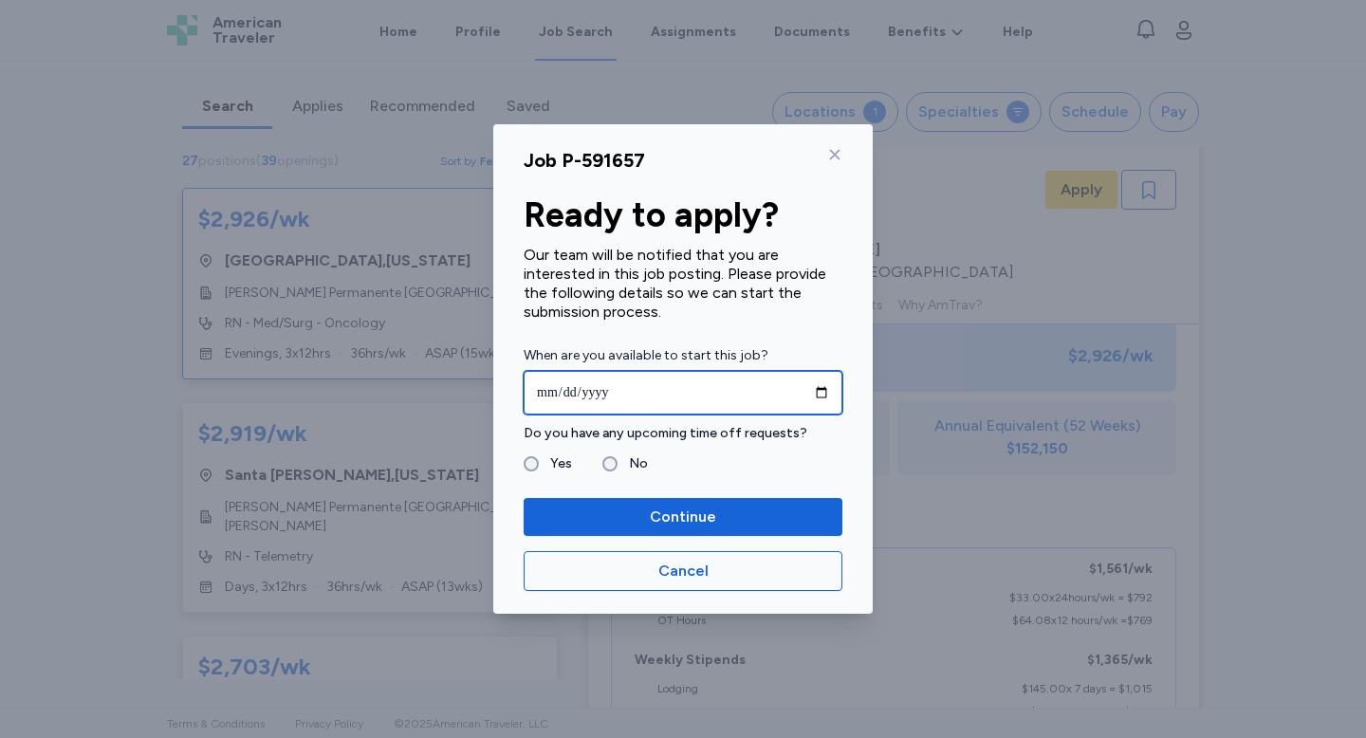
click at [827, 393] on input "date" at bounding box center [683, 393] width 319 height 44
type input "**********"
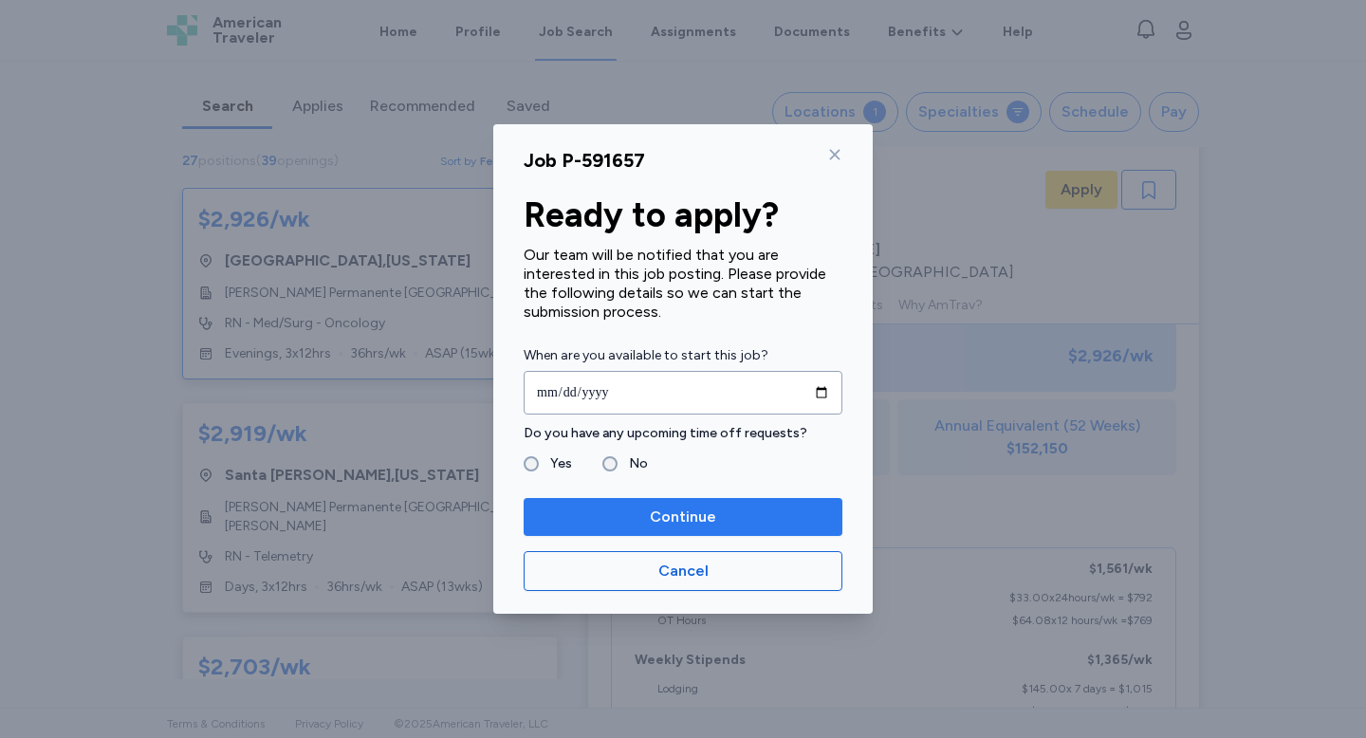
click at [655, 498] on button "Continue" at bounding box center [683, 517] width 319 height 38
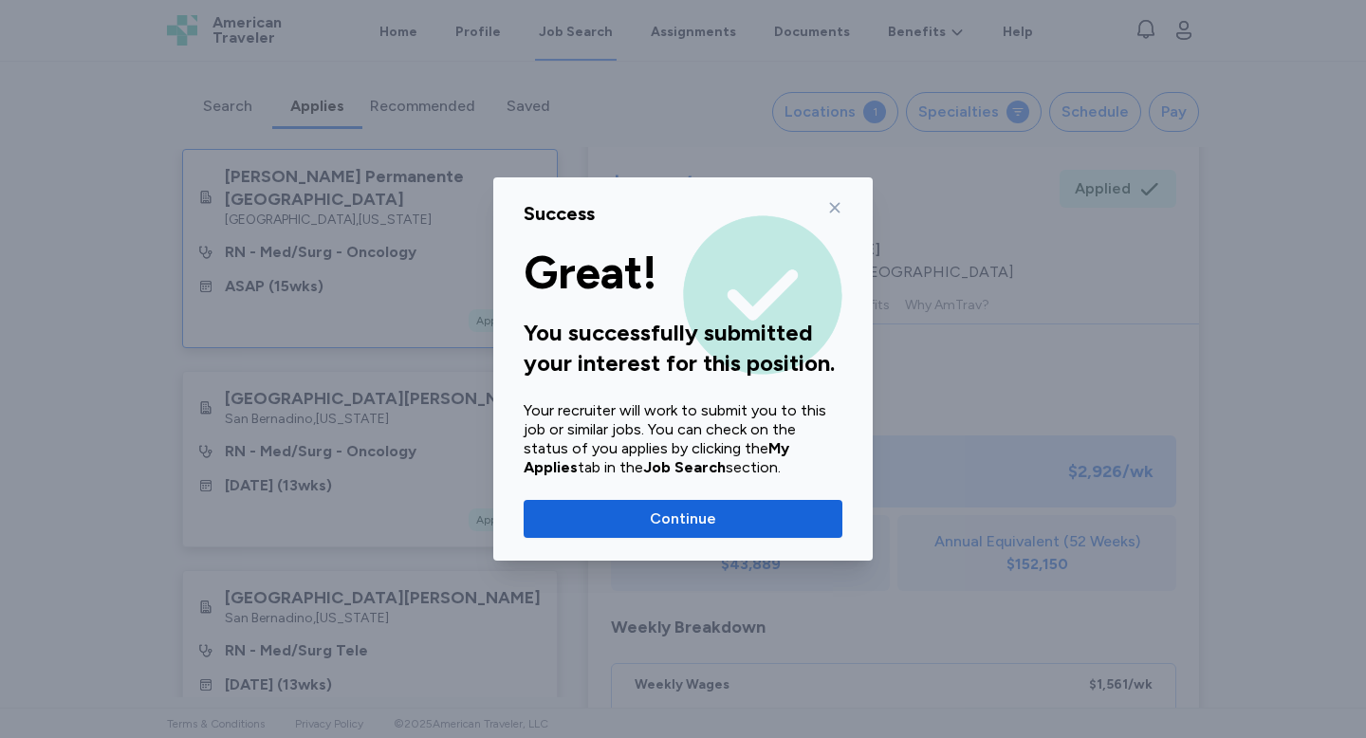
click at [835, 212] on icon at bounding box center [834, 207] width 15 height 15
